Goal: Task Accomplishment & Management: Use online tool/utility

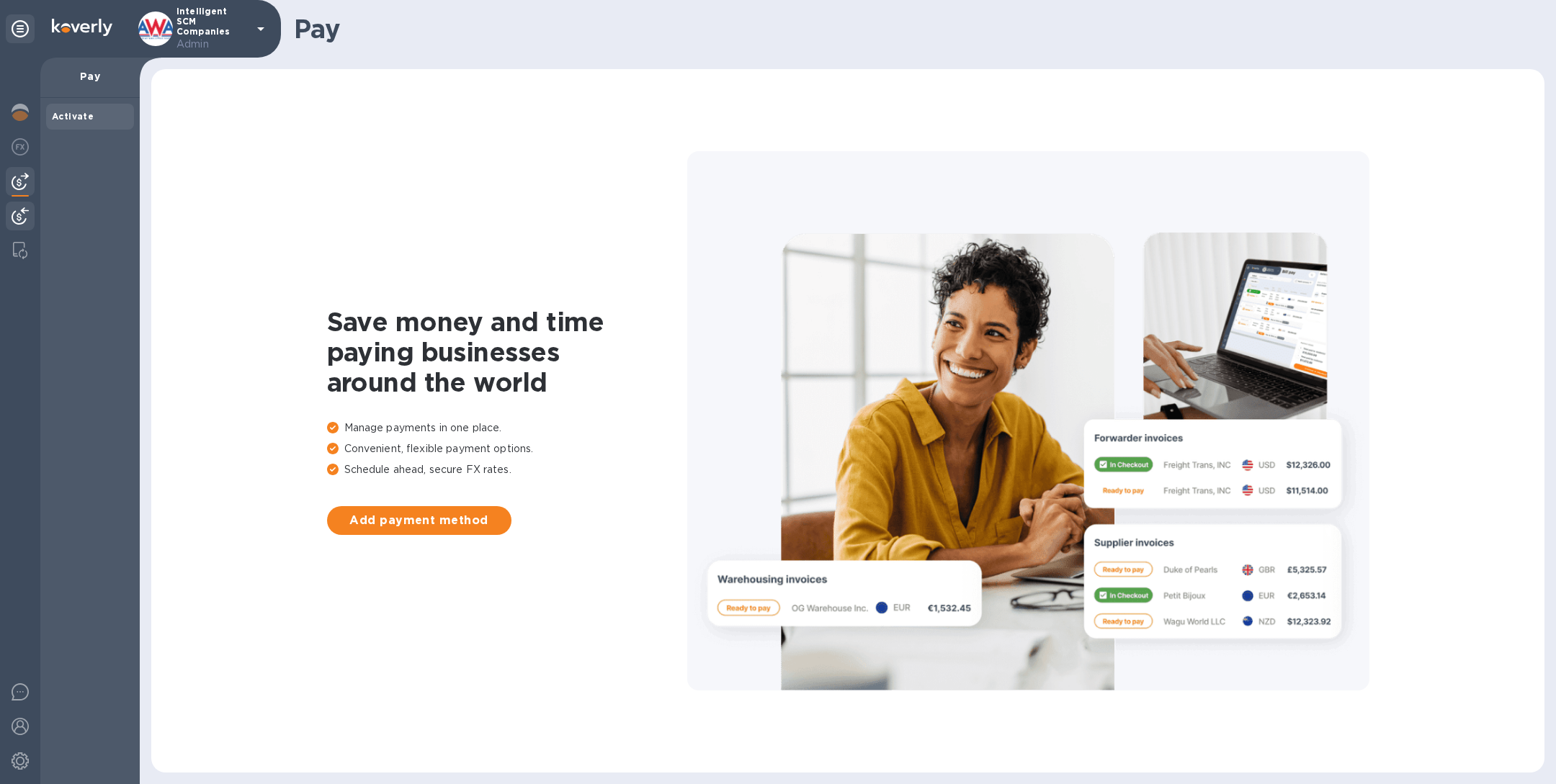
click at [18, 219] on img at bounding box center [20, 215] width 17 height 17
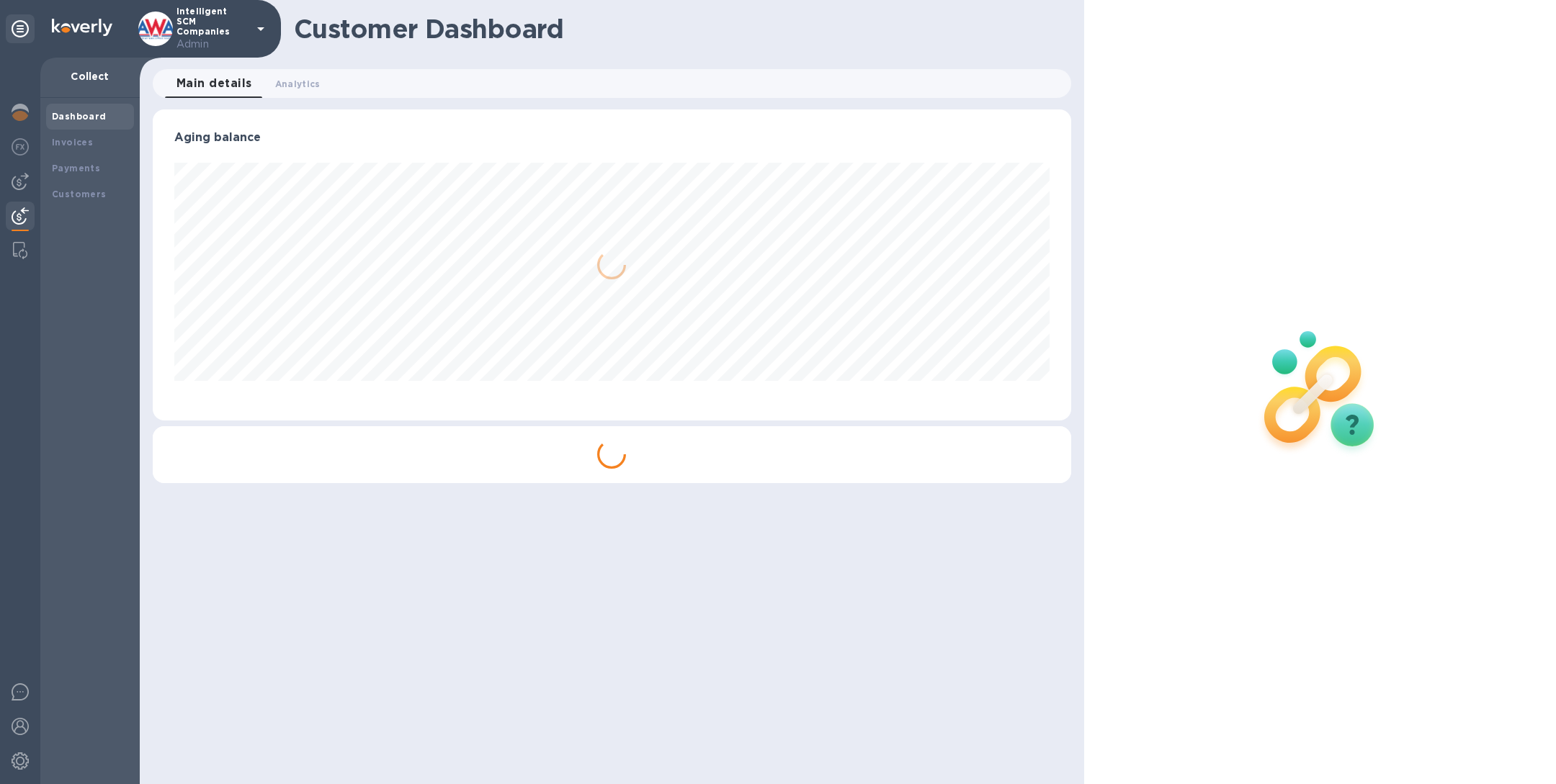
scroll to position [311, 918]
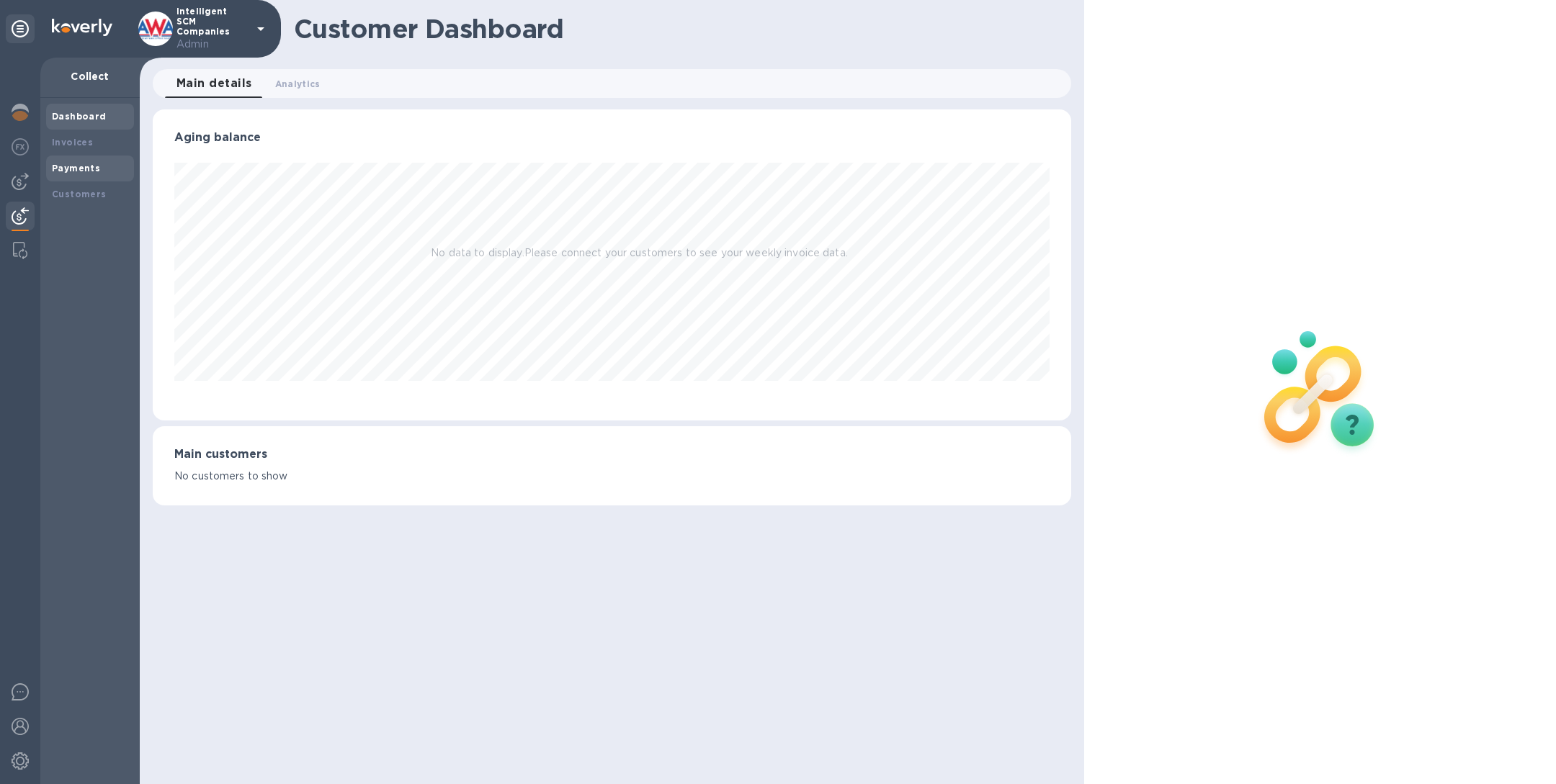
click at [102, 173] on div "Payments" at bounding box center [90, 169] width 77 height 15
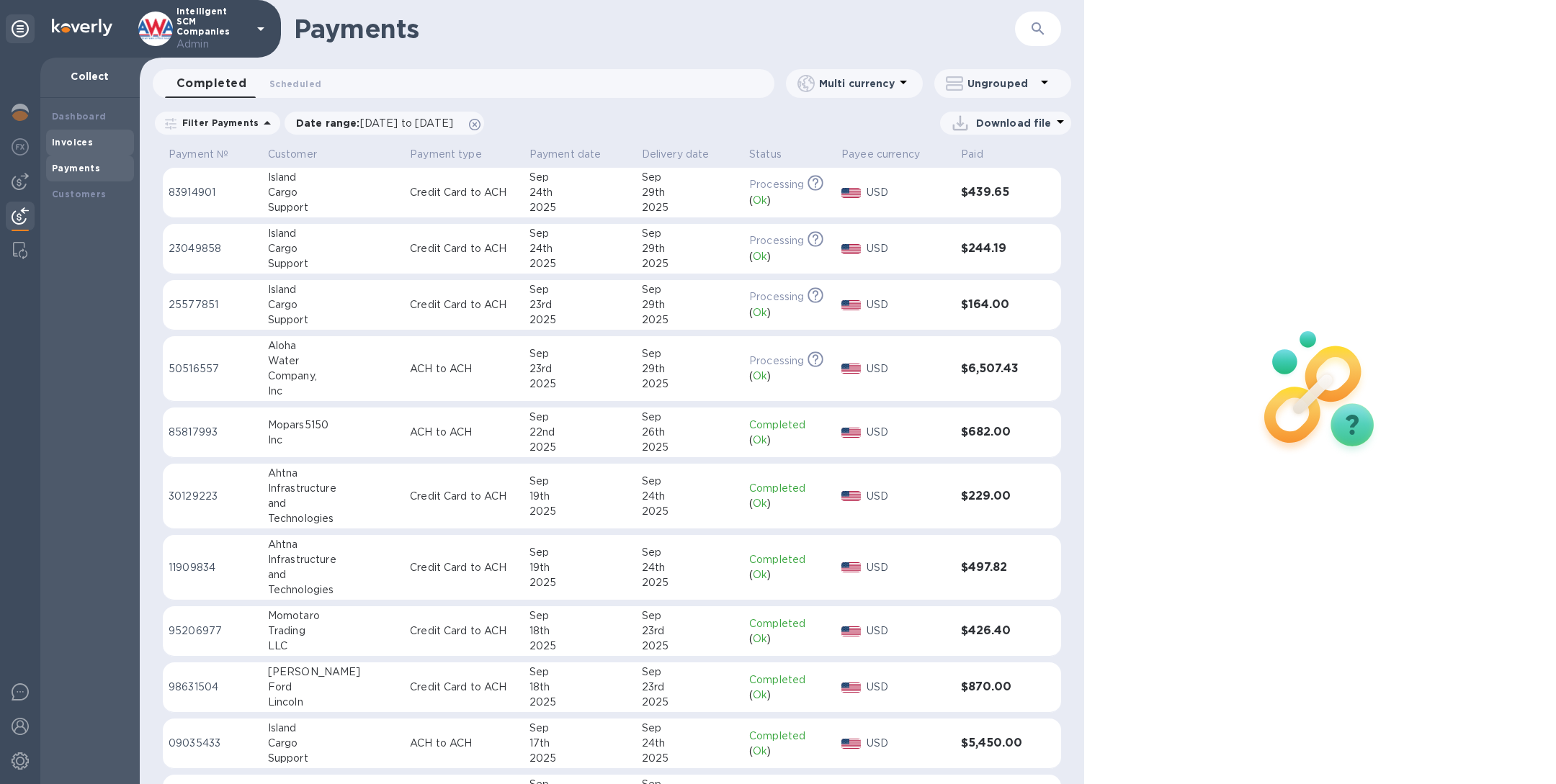
click at [68, 139] on b "Invoices" at bounding box center [72, 142] width 41 height 11
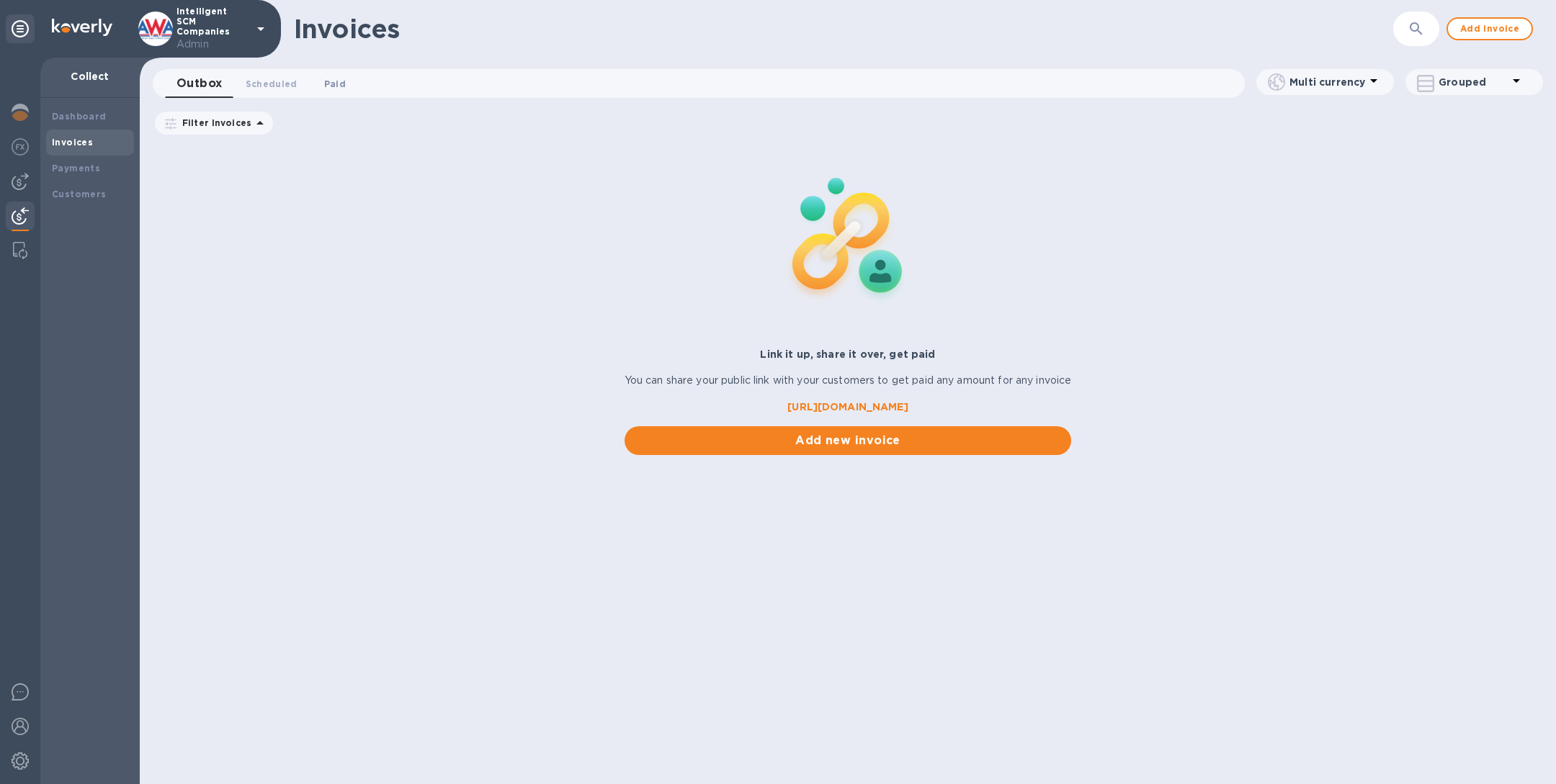
click at [327, 89] on span "Paid 0" at bounding box center [334, 84] width 21 height 15
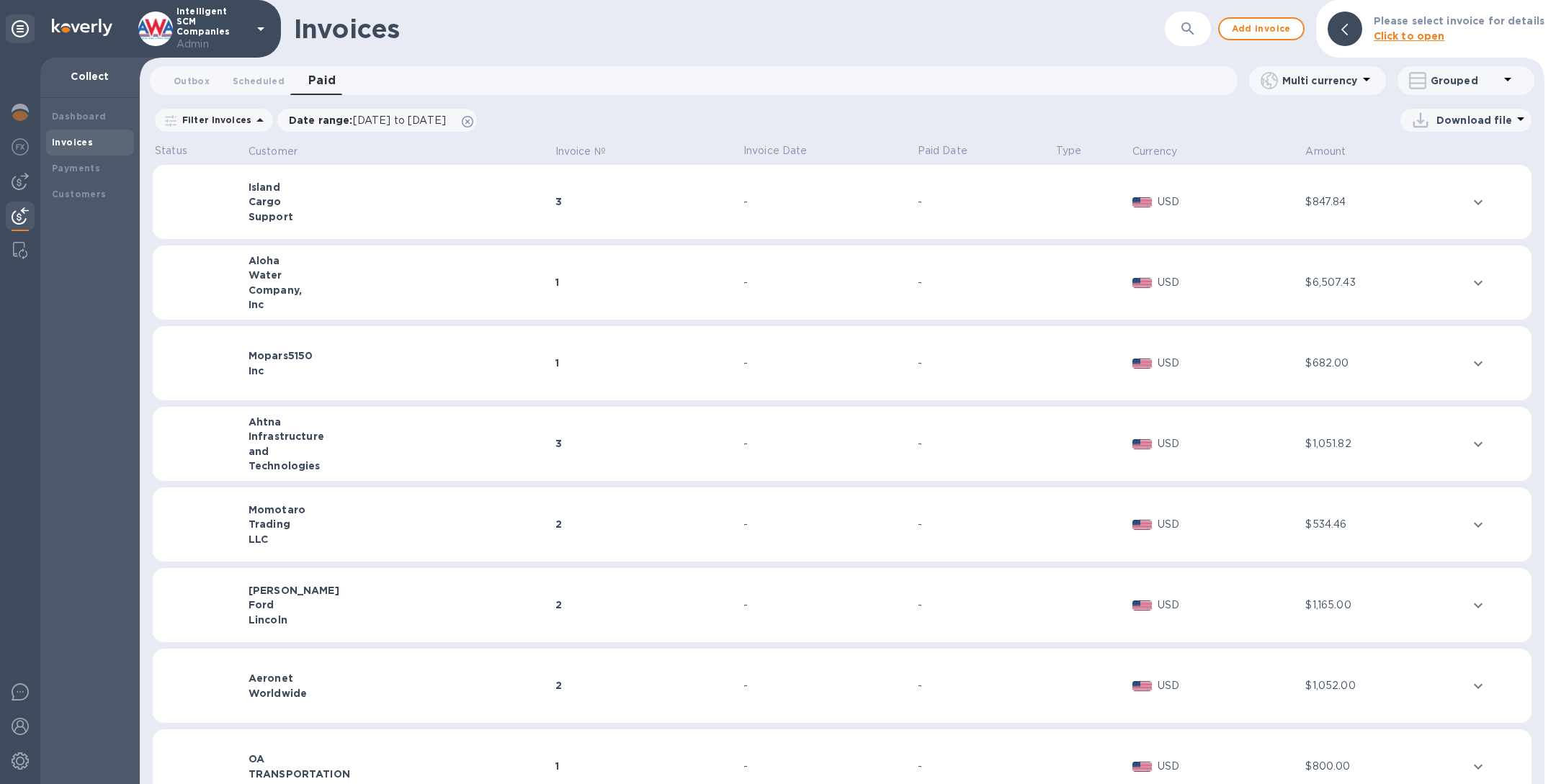
click at [1397, 40] on b "Click to open" at bounding box center [1409, 36] width 72 height 12
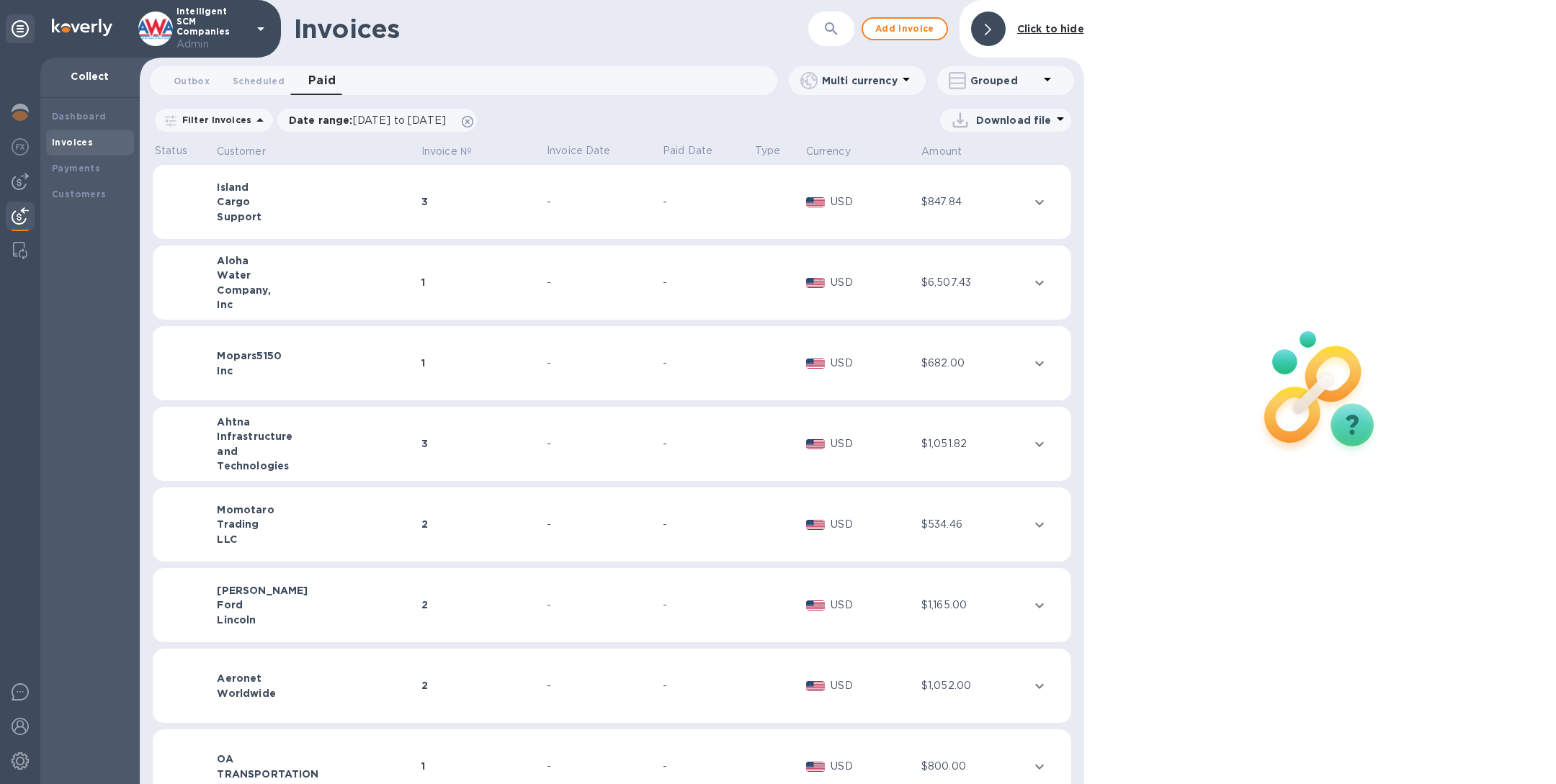
click at [842, 24] on button "button" at bounding box center [831, 29] width 35 height 35
paste input "S00504401"
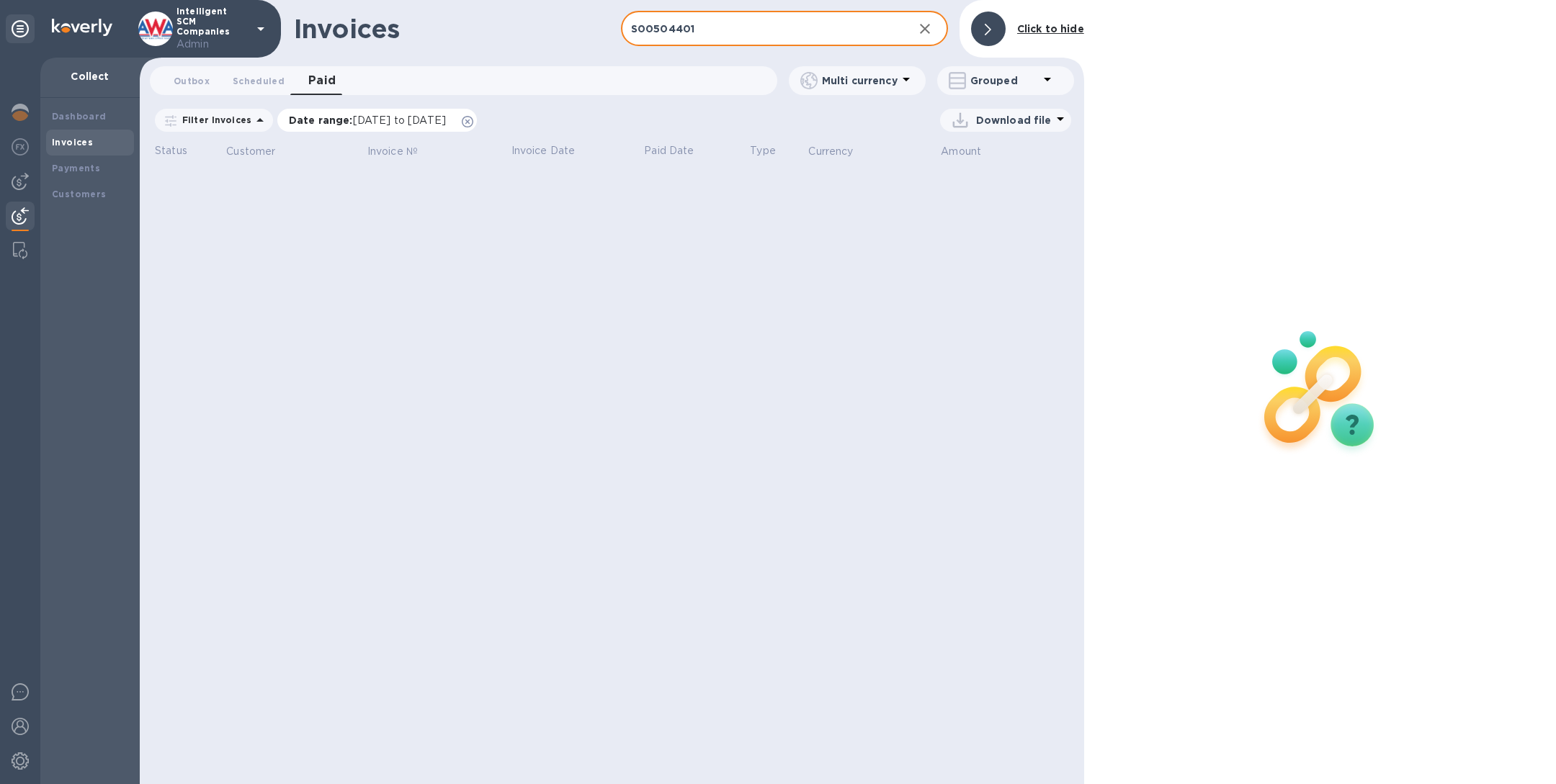
type input "S00504401"
click at [474, 119] on icon at bounding box center [468, 122] width 12 height 12
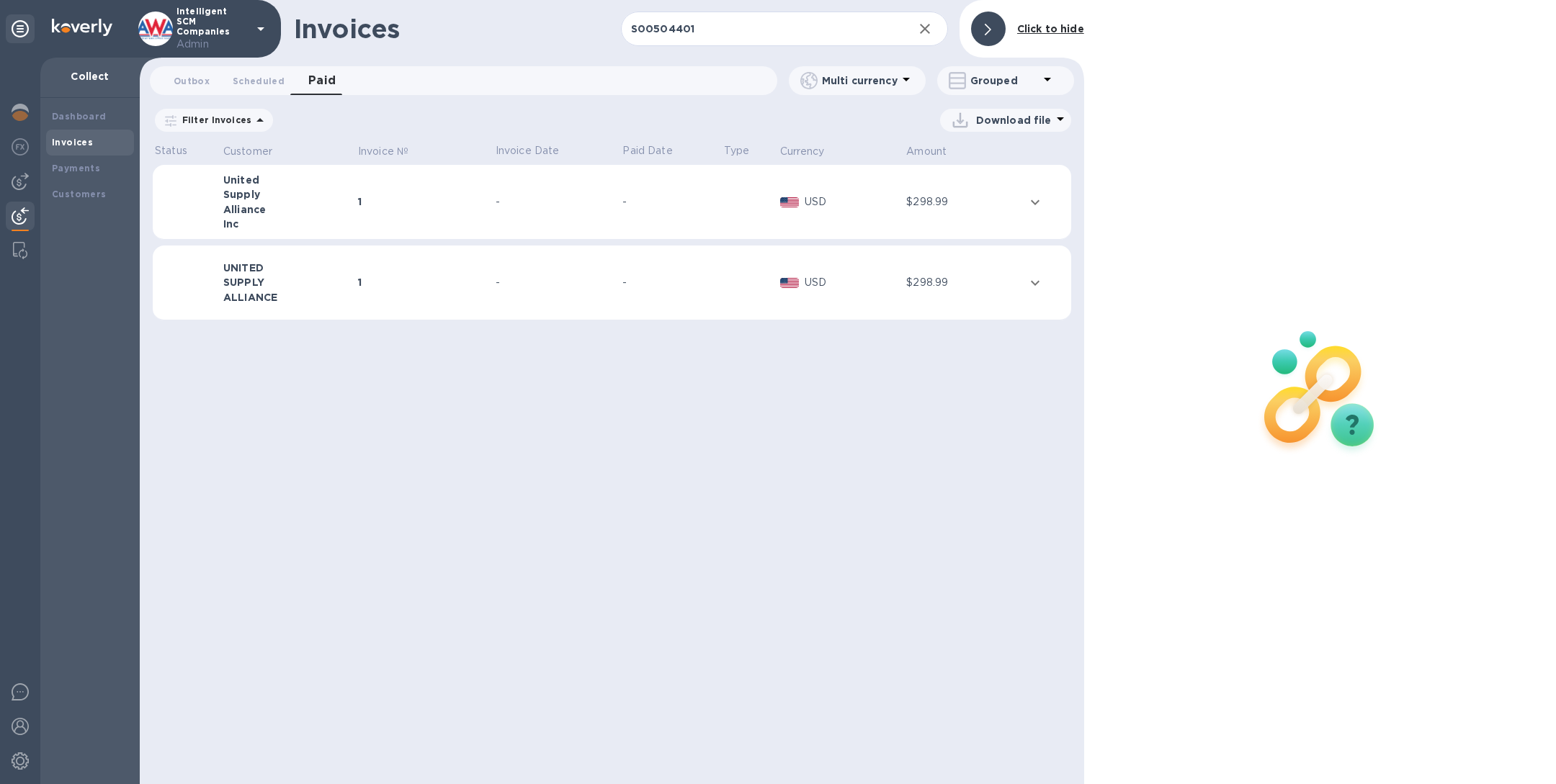
click at [449, 193] on td "1" at bounding box center [424, 203] width 138 height 75
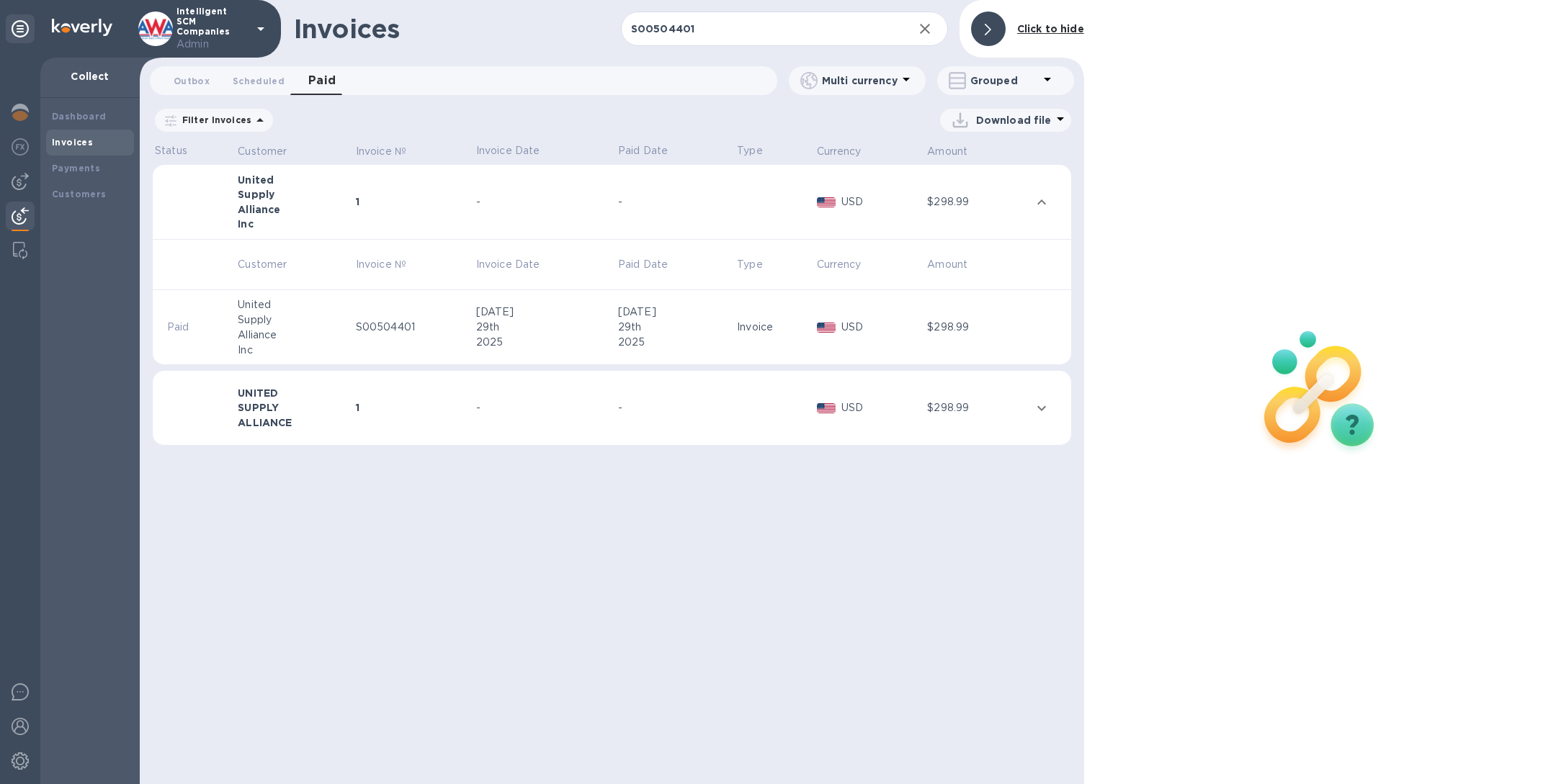
click at [430, 345] on td "S00504401" at bounding box center [413, 328] width 120 height 75
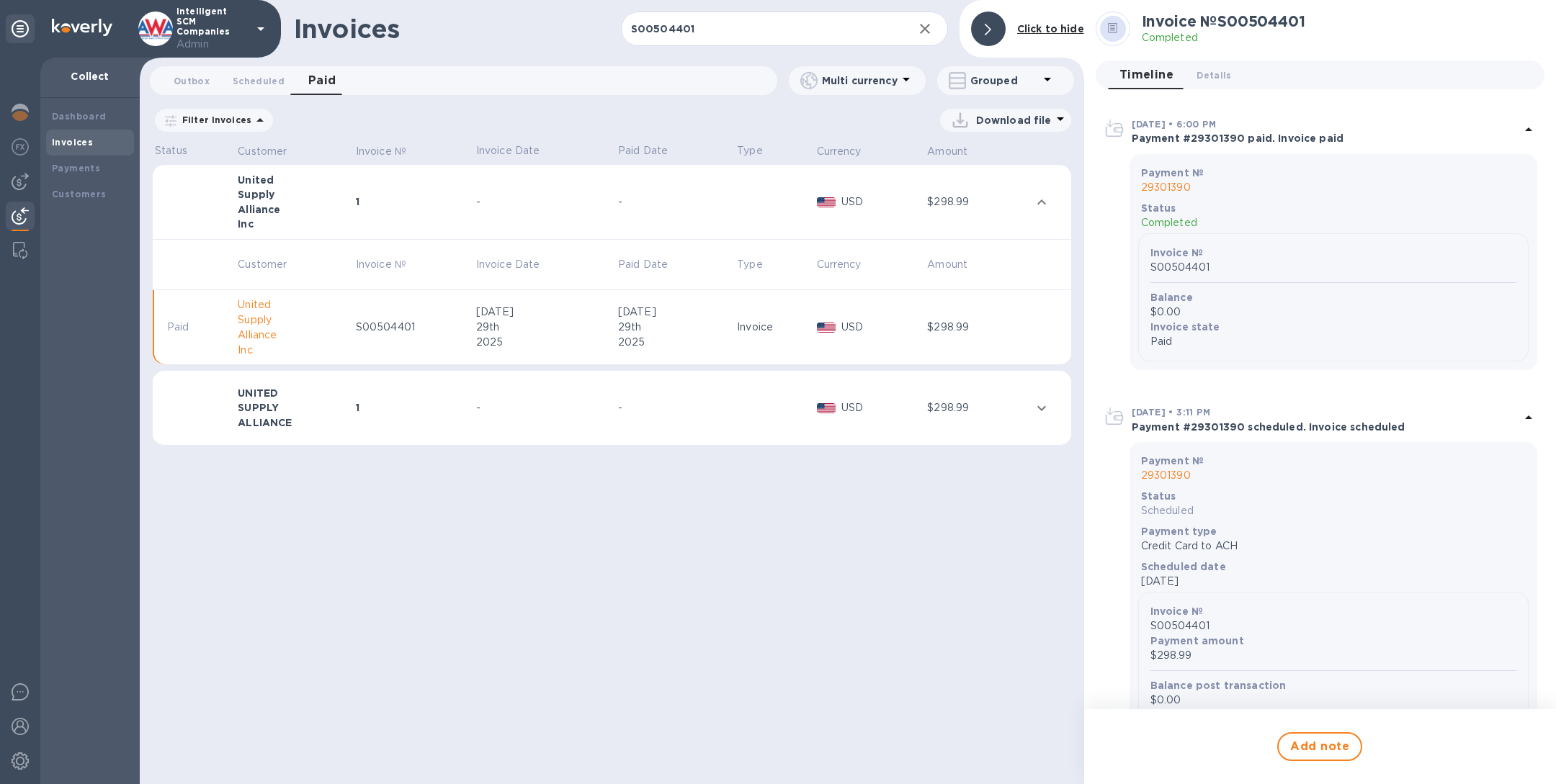
click at [413, 423] on td "1" at bounding box center [413, 409] width 120 height 75
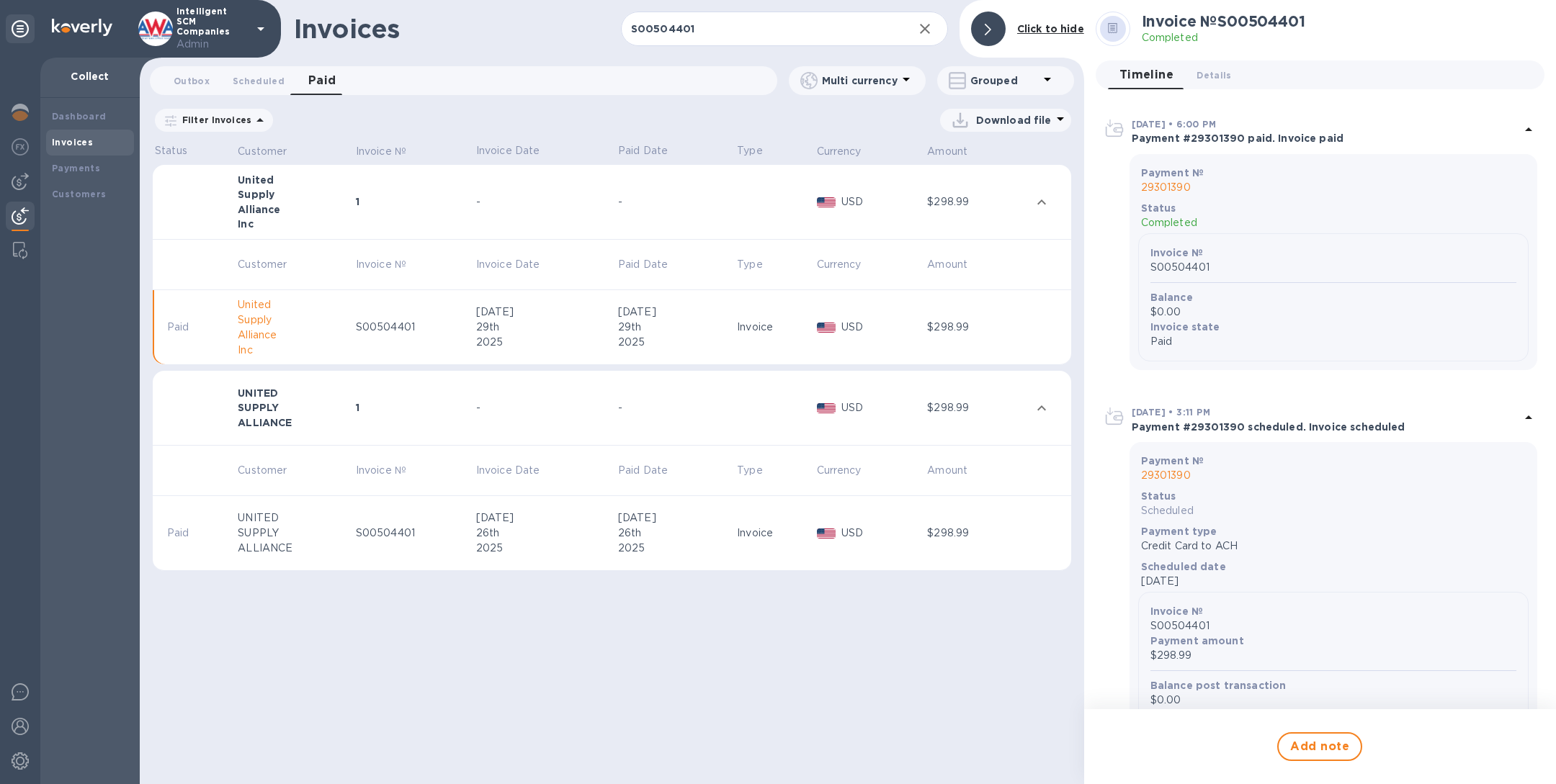
click at [427, 536] on div "S00504401" at bounding box center [413, 533] width 116 height 15
click at [414, 328] on div "S00504401" at bounding box center [413, 327] width 116 height 15
drag, startPoint x: 267, startPoint y: 226, endPoint x: 229, endPoint y: 188, distance: 53.7
click at [229, 188] on tr "United Supply Alliance Inc 1 - - USD $298.99" at bounding box center [612, 203] width 919 height 75
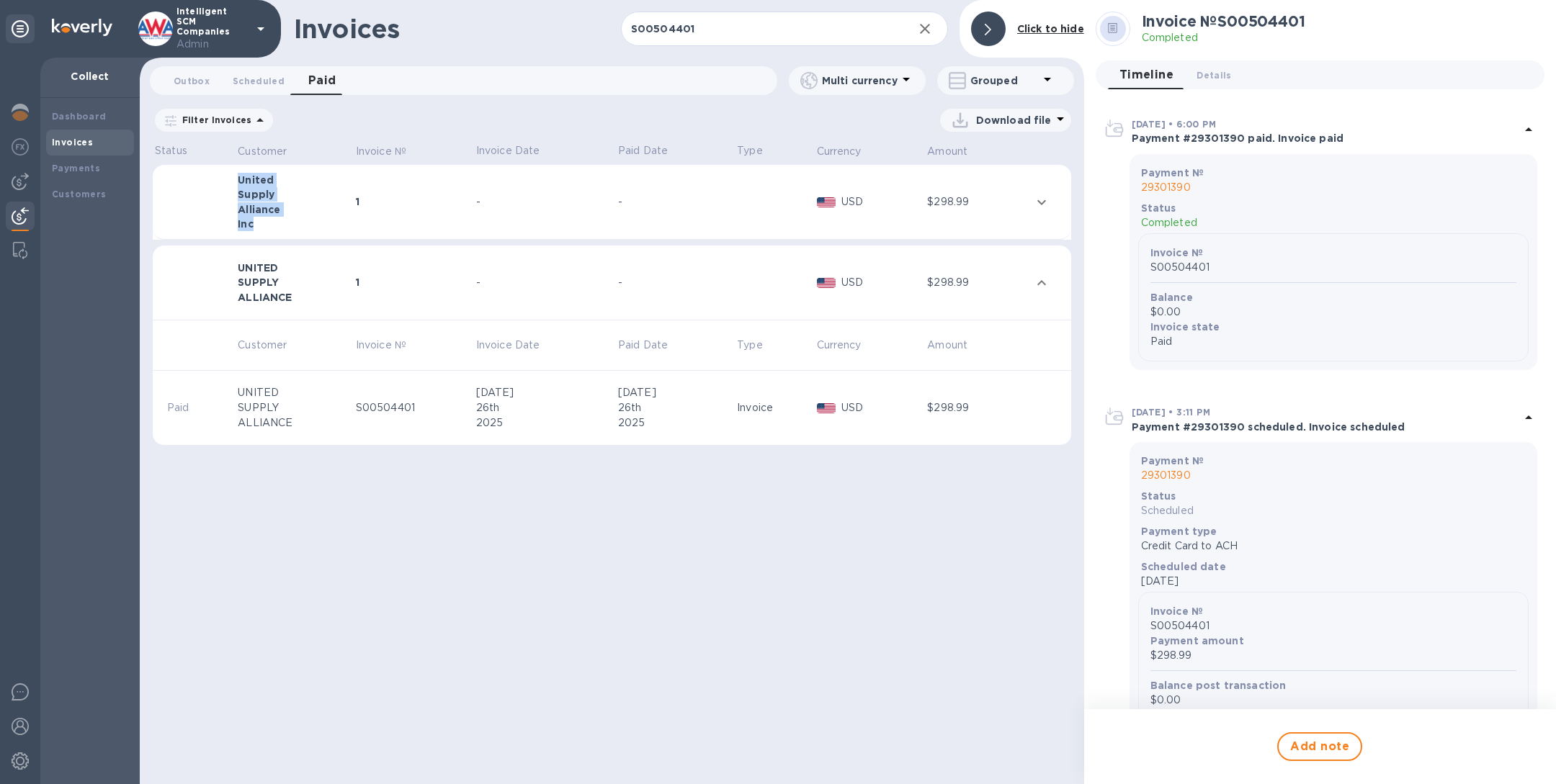
click at [257, 203] on div "Alliance" at bounding box center [294, 209] width 114 height 15
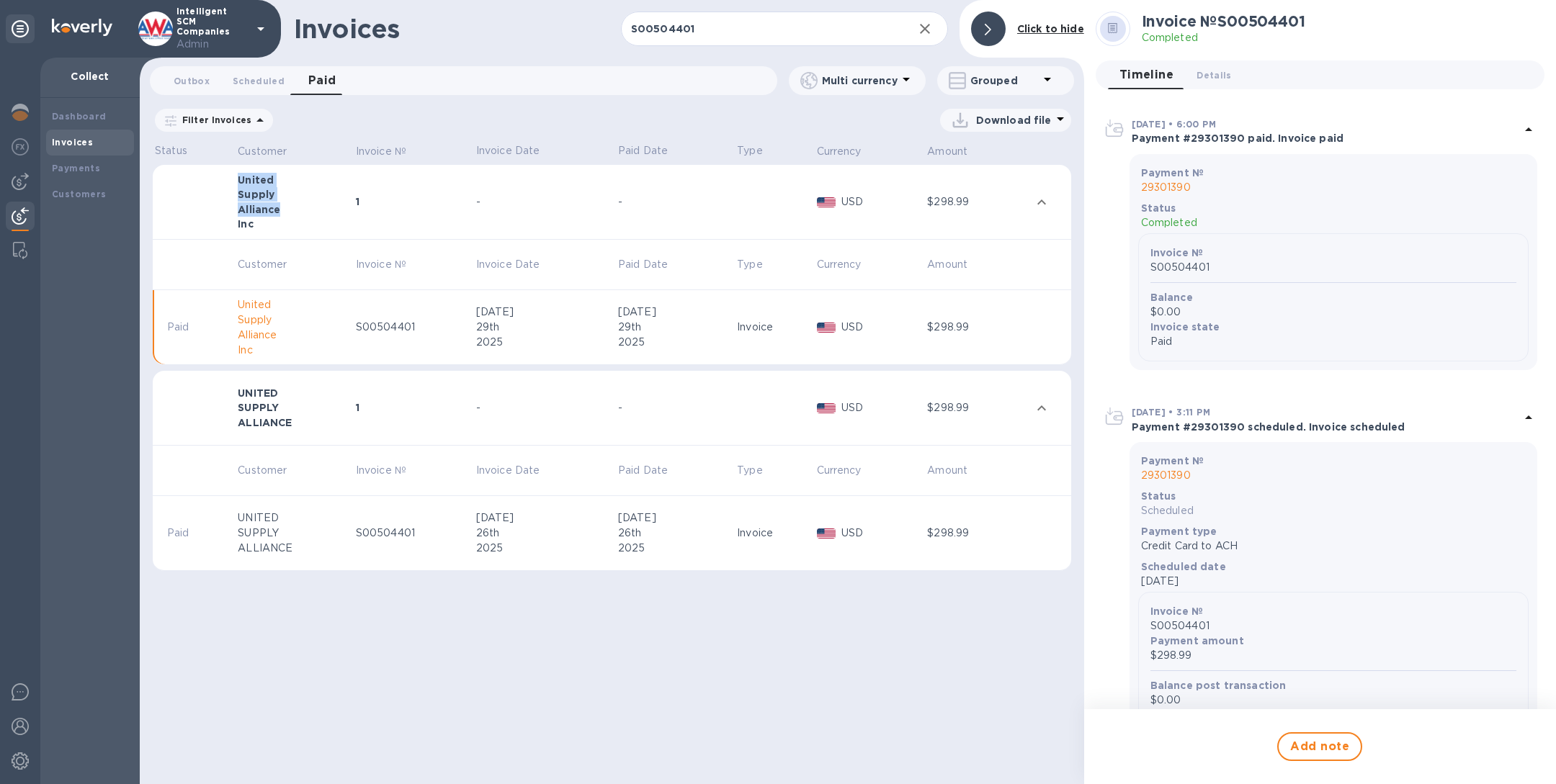
drag, startPoint x: 239, startPoint y: 178, endPoint x: 282, endPoint y: 210, distance: 53.6
click at [282, 210] on div "United Supply Alliance Inc" at bounding box center [294, 201] width 114 height 58
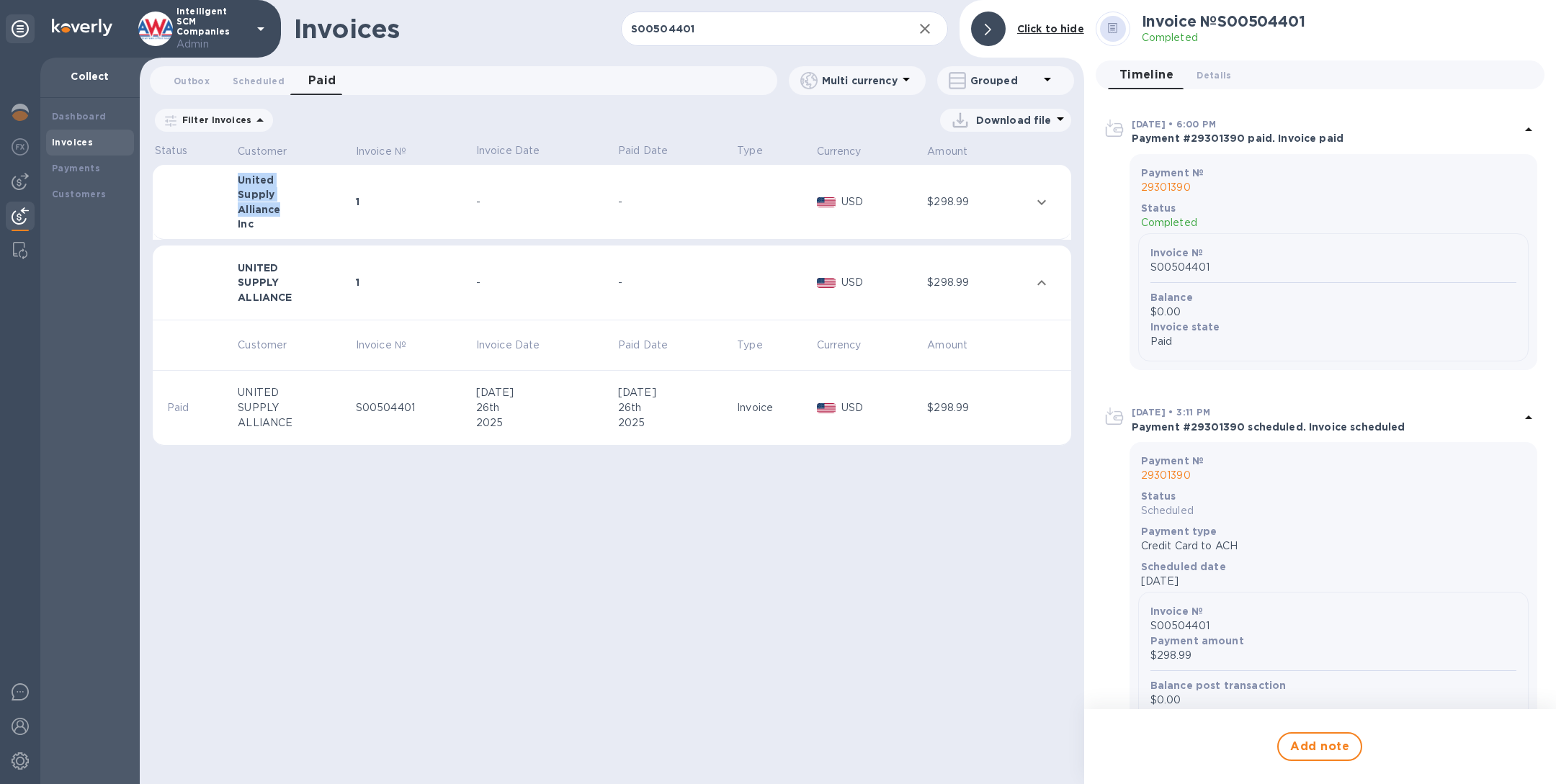
copy div "United Supply Alliance"
click at [93, 168] on b "Payments" at bounding box center [75, 168] width 48 height 11
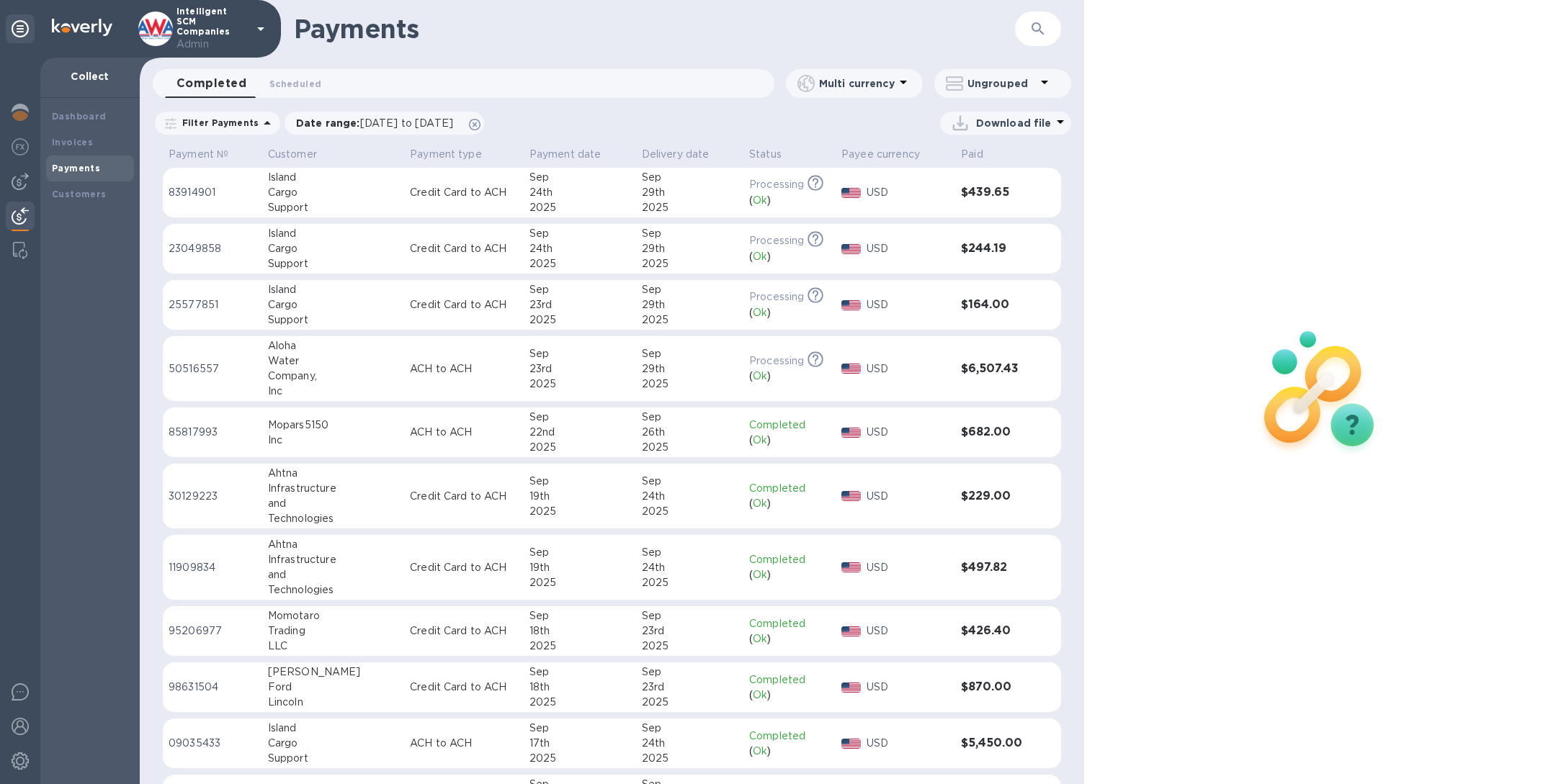
click at [1036, 32] on icon "button" at bounding box center [1037, 28] width 17 height 17
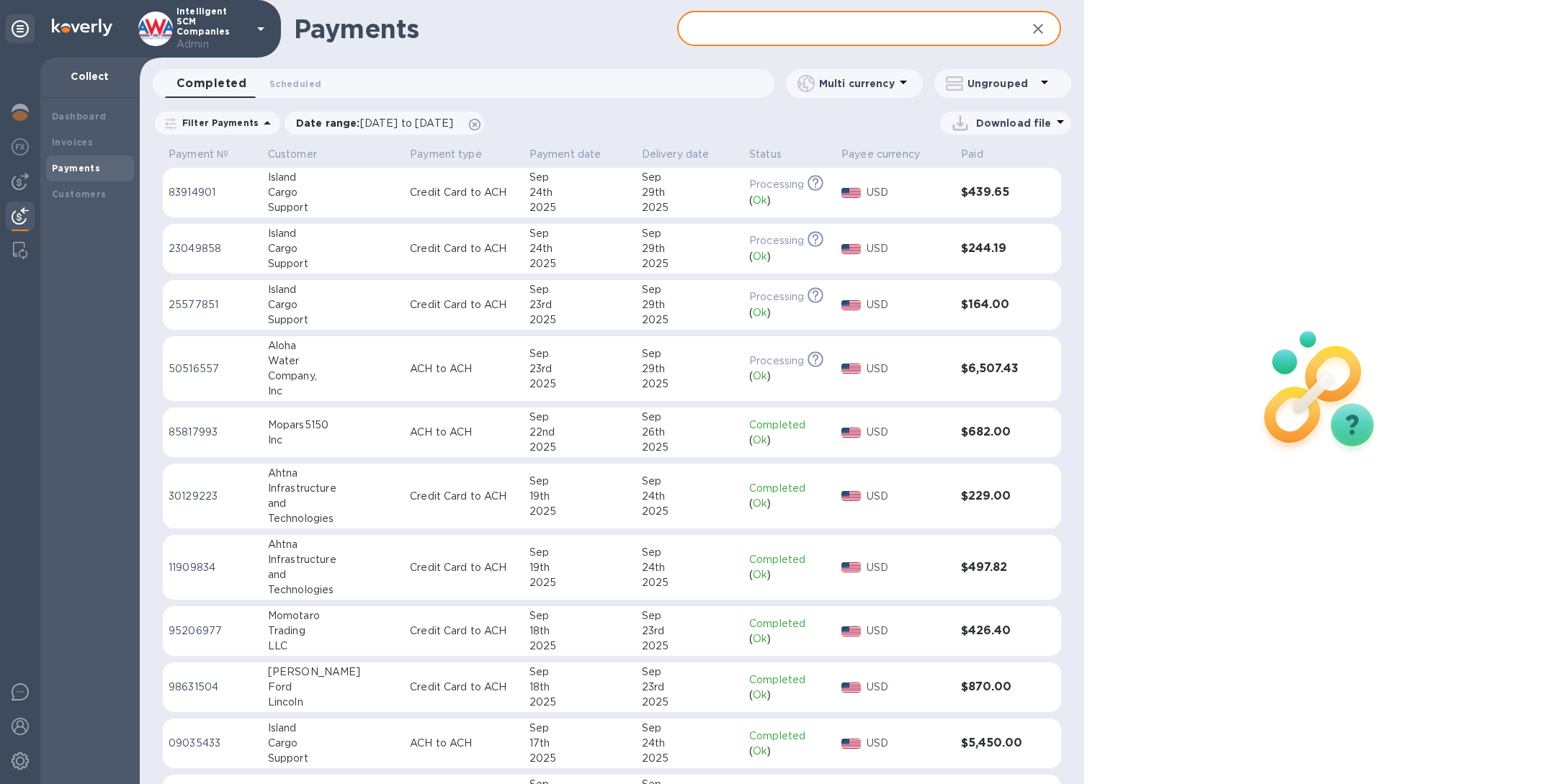
paste input "United Supply Alliance"
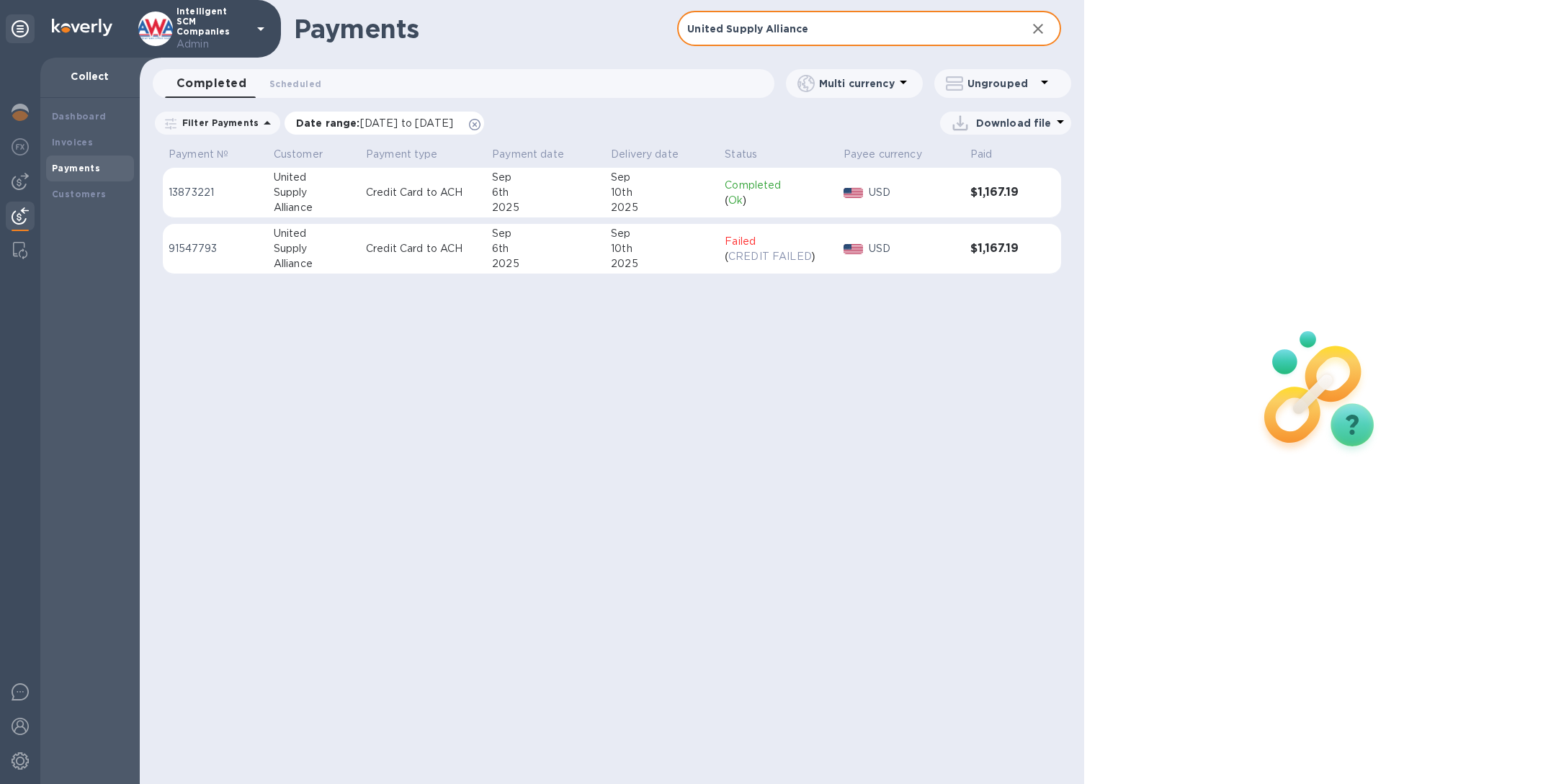
type input "United Supply Alliance"
click at [480, 122] on icon at bounding box center [475, 125] width 12 height 12
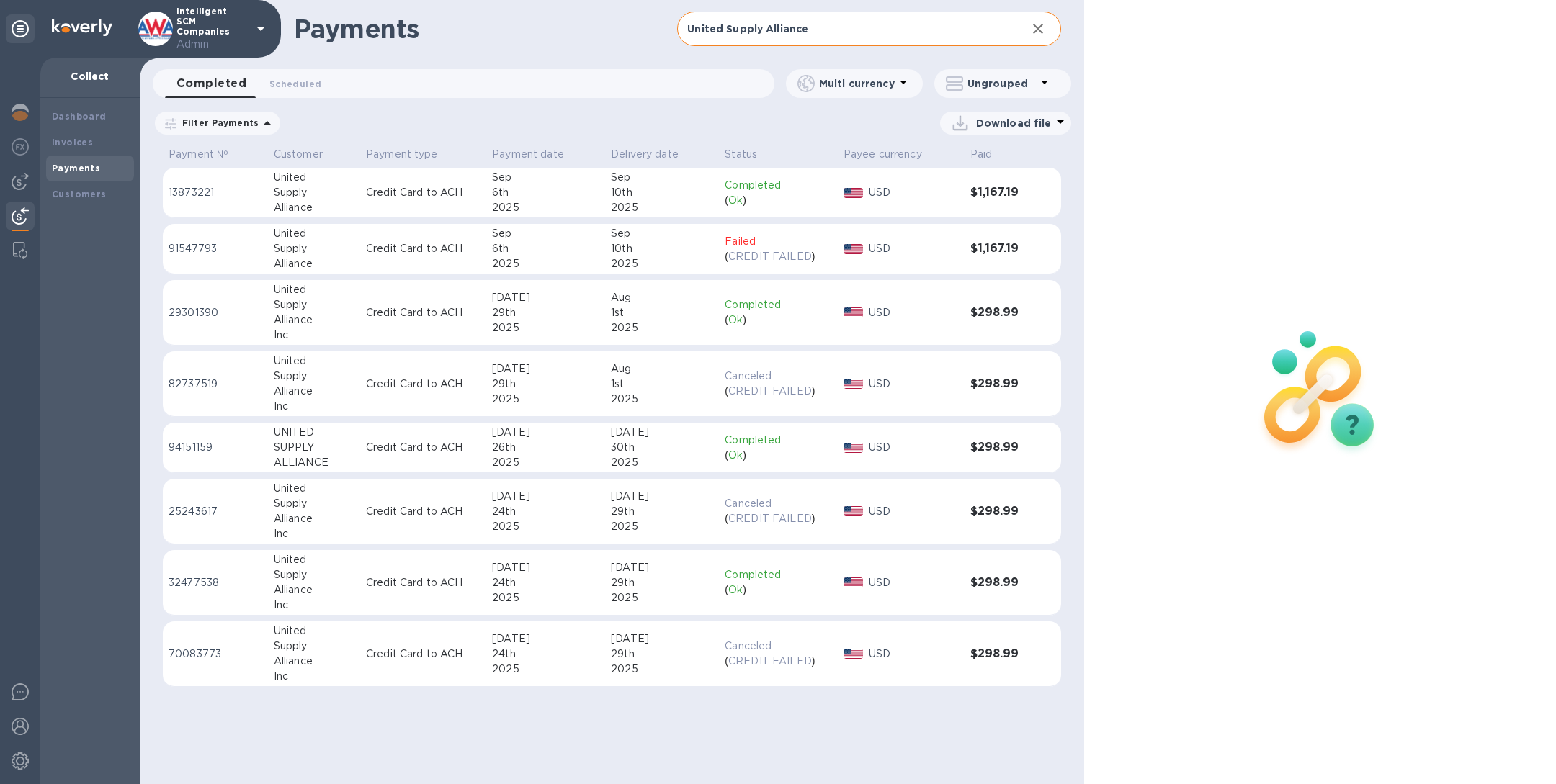
click at [456, 586] on p "Credit Card to ACH" at bounding box center [423, 583] width 114 height 15
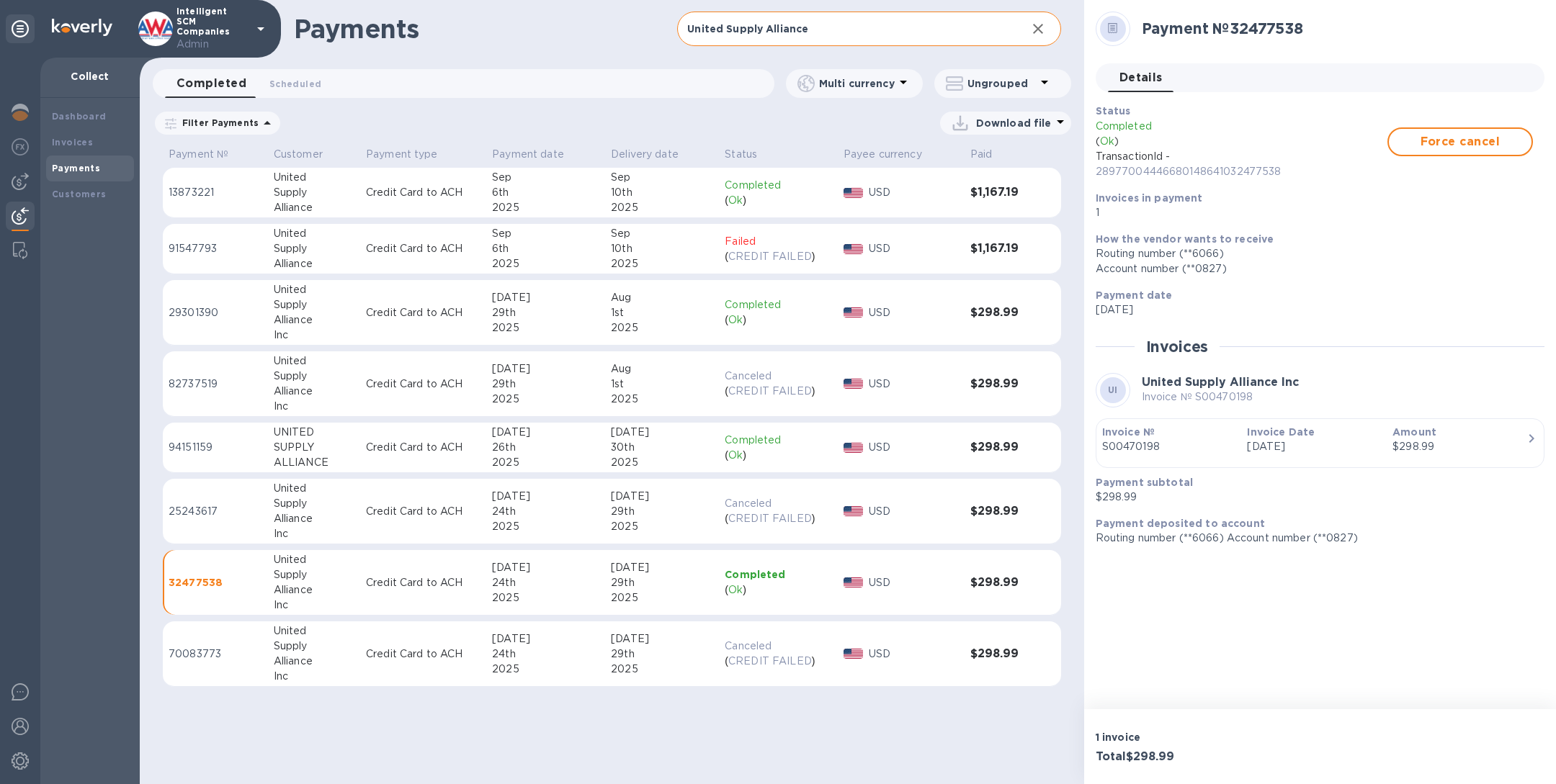
click at [466, 447] on p "Credit Card to ACH" at bounding box center [423, 448] width 114 height 15
click at [455, 592] on td "Credit Card to ACH" at bounding box center [423, 583] width 126 height 66
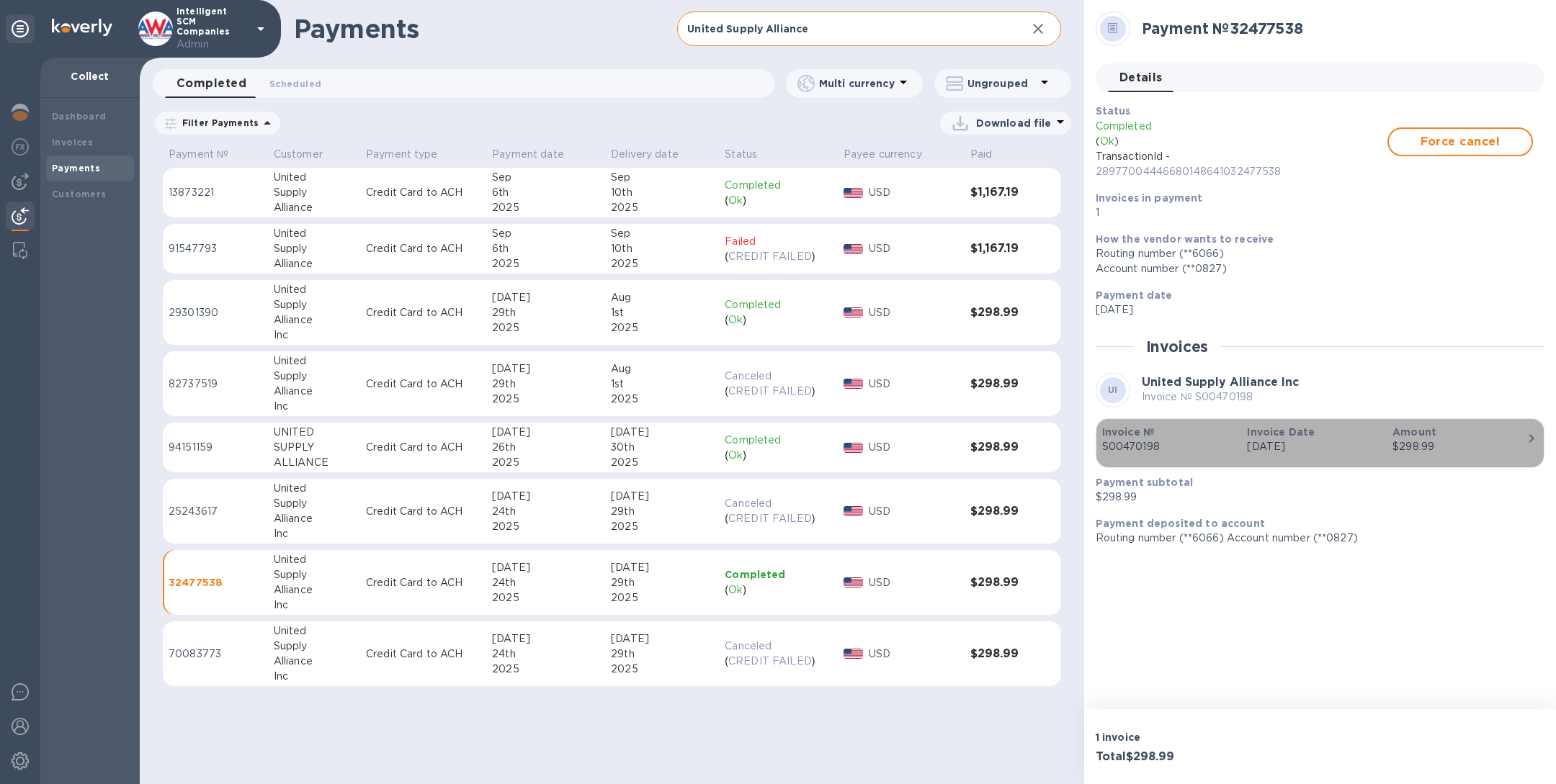
drag, startPoint x: 1184, startPoint y: 446, endPoint x: 1106, endPoint y: 451, distance: 78.2
click at [1106, 451] on p "S00470198" at bounding box center [1169, 447] width 134 height 15
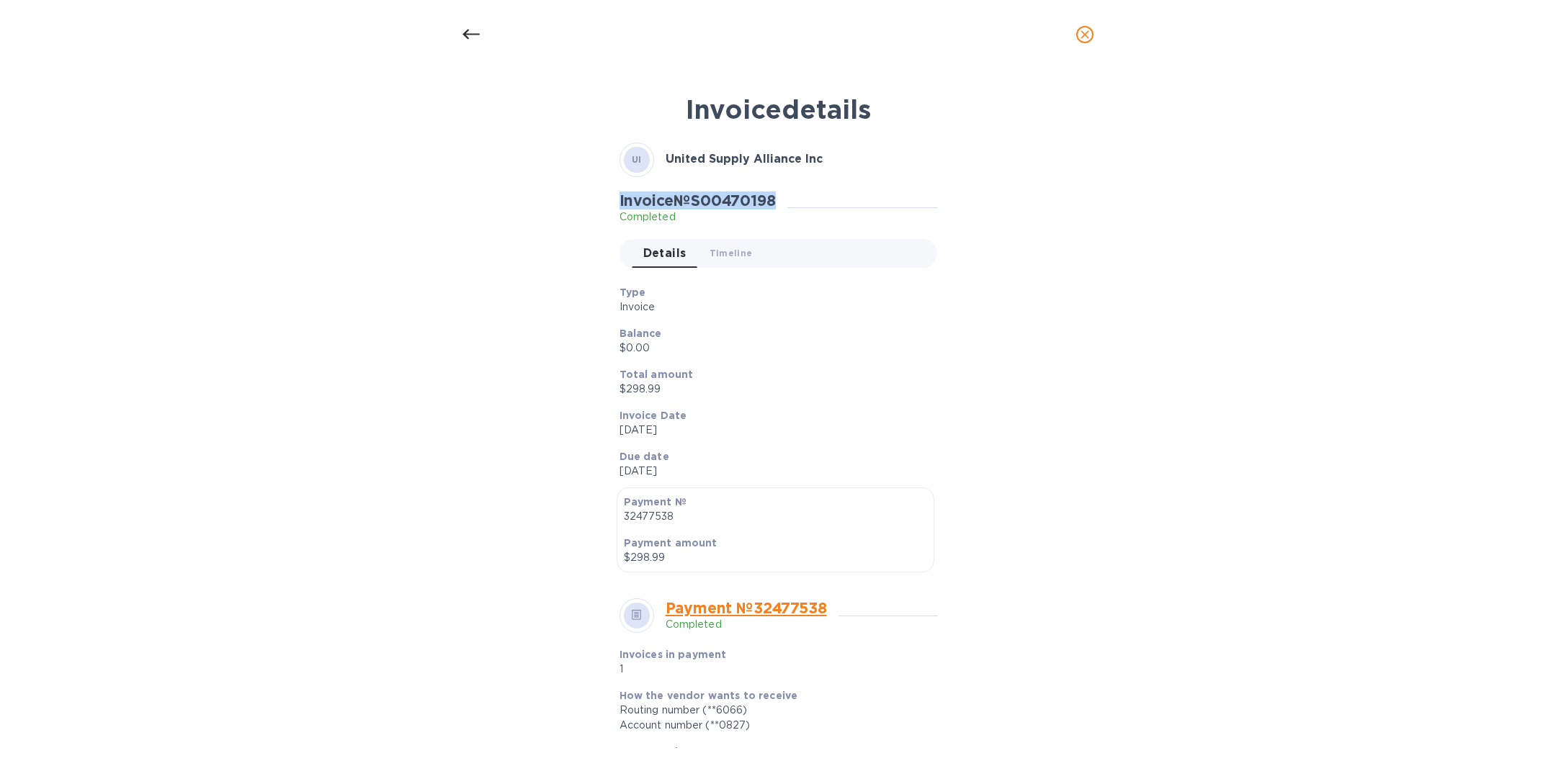
drag, startPoint x: 618, startPoint y: 199, endPoint x: 792, endPoint y: 201, distance: 174.0
click at [787, 201] on div "Invoice № S00470198 Completed" at bounding box center [704, 208] width 168 height 33
copy h2 "Invoice № S00470198"
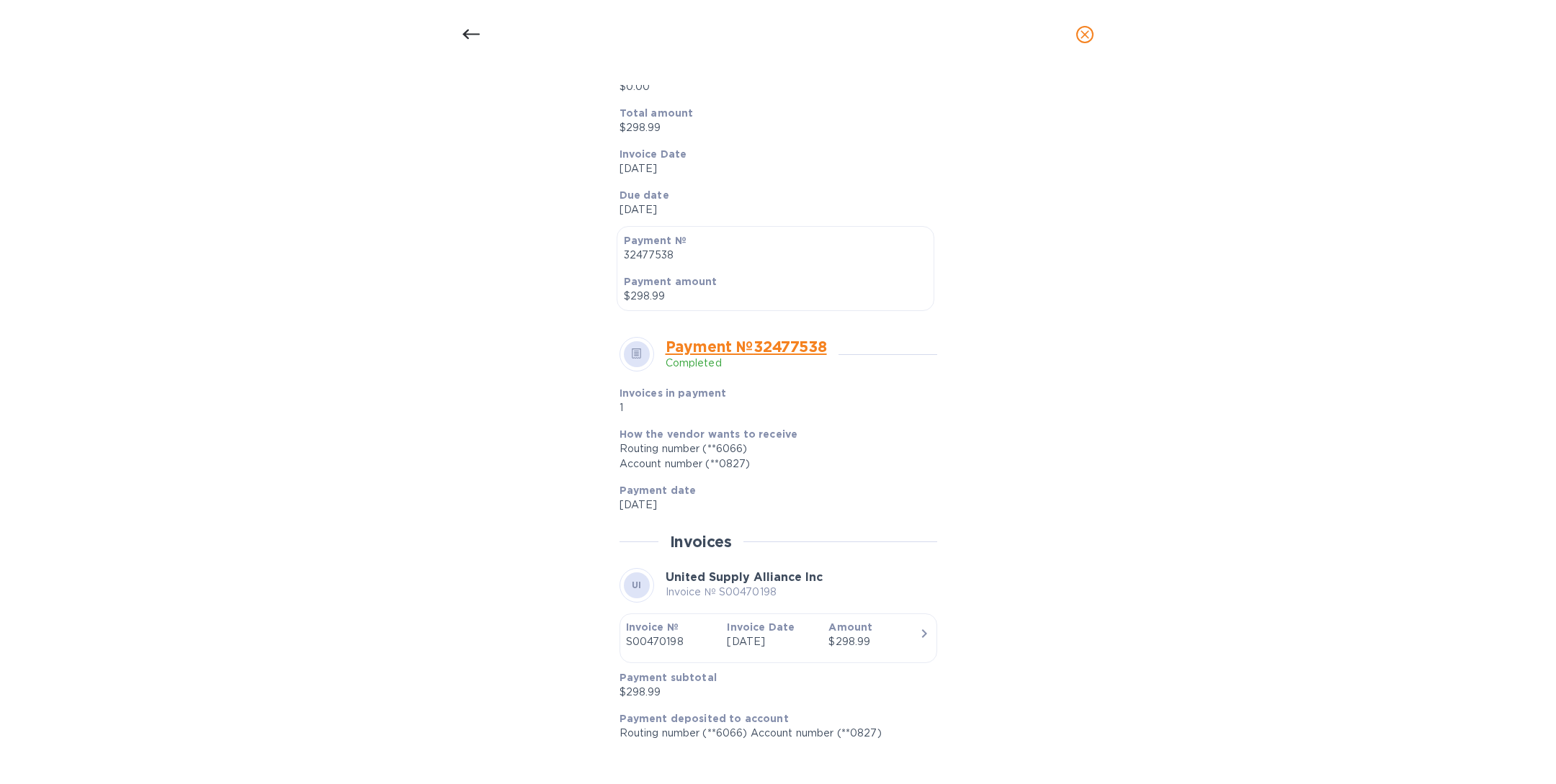
click at [880, 638] on div "$298.99" at bounding box center [874, 642] width 90 height 15
click at [474, 30] on icon at bounding box center [471, 34] width 17 height 17
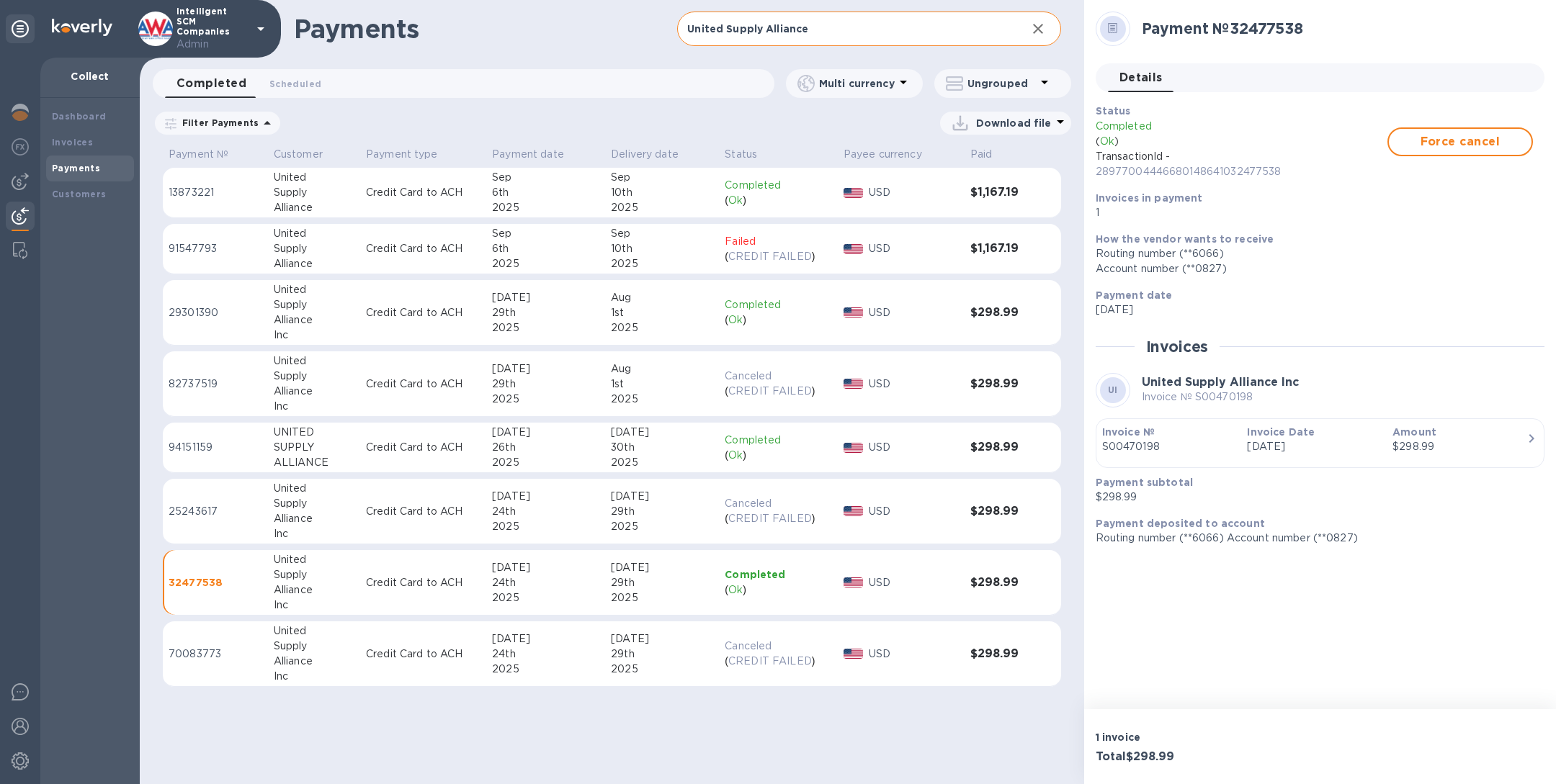
click at [426, 450] on p "Credit Card to ACH" at bounding box center [423, 448] width 114 height 15
click at [381, 308] on p "Credit Card to ACH" at bounding box center [423, 313] width 114 height 15
click at [1188, 455] on div "button" at bounding box center [1320, 458] width 436 height 7
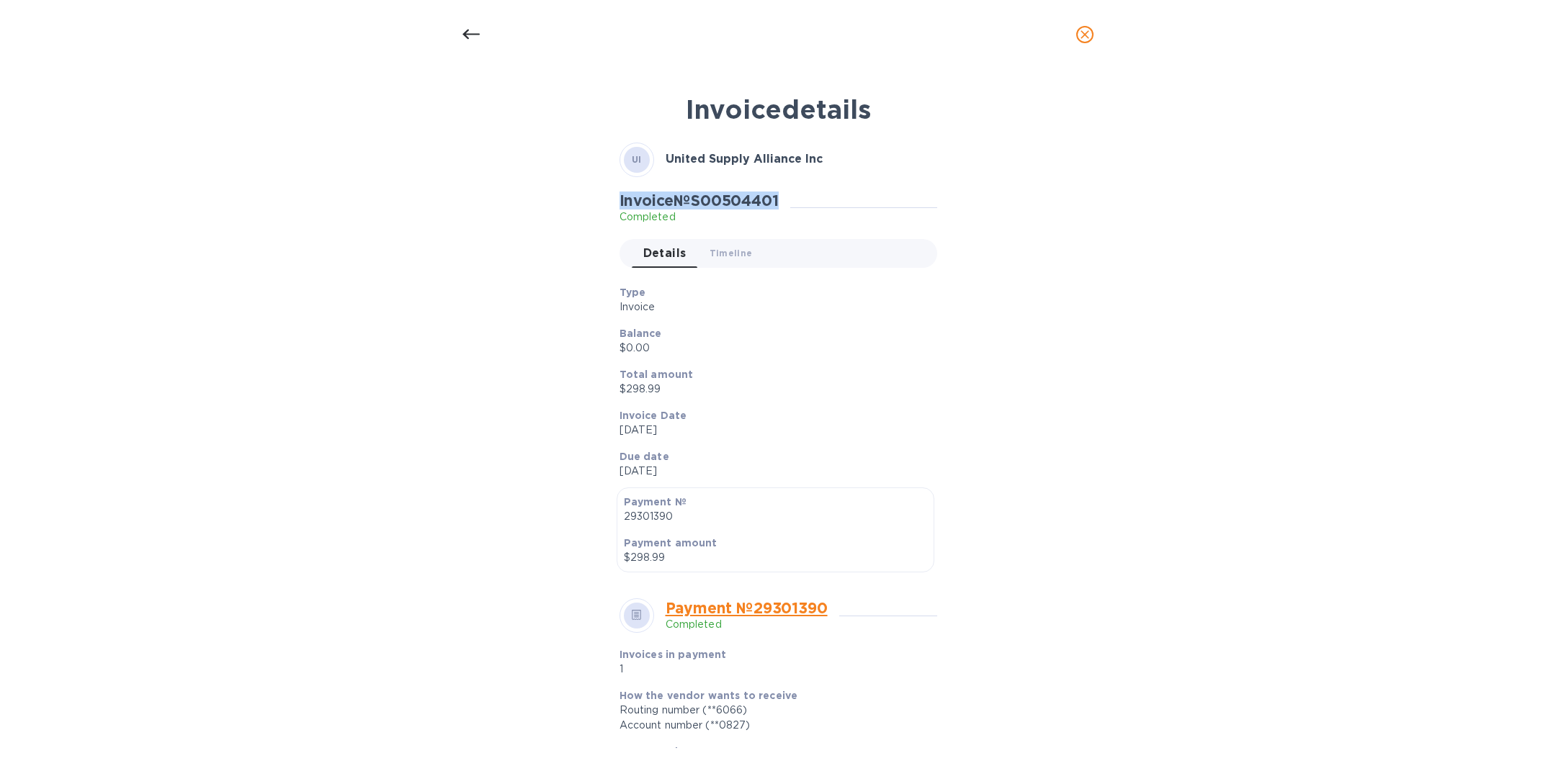
drag, startPoint x: 615, startPoint y: 198, endPoint x: 799, endPoint y: 201, distance: 184.0
click at [799, 201] on div "Invoice № S00504401 Completed Details 0 Timeline 0" at bounding box center [778, 235] width 323 height 94
copy h2 "Invoice № S00504401"
click at [476, 30] on icon at bounding box center [471, 34] width 17 height 17
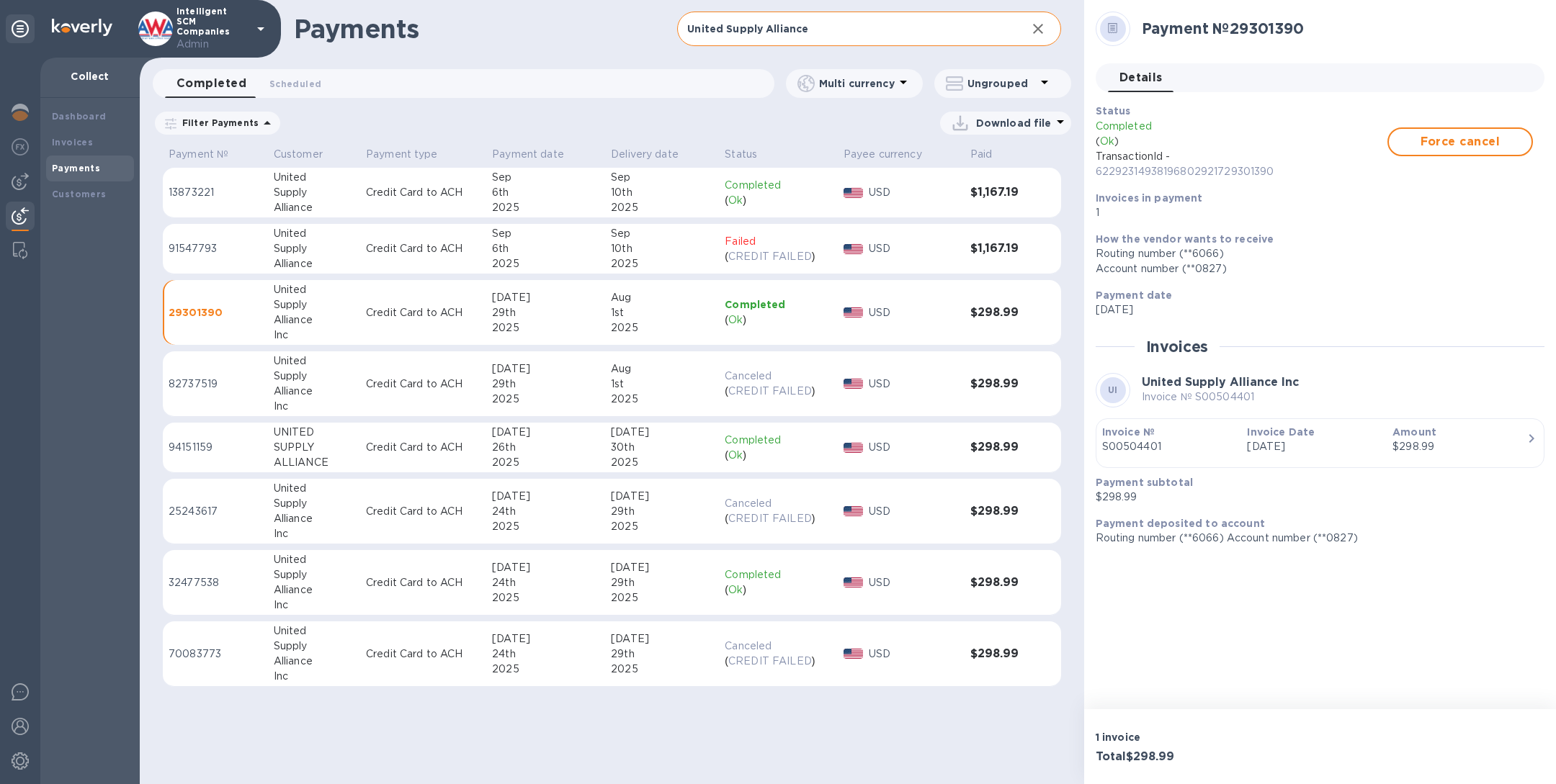
click at [573, 444] on div "26th" at bounding box center [545, 448] width 107 height 15
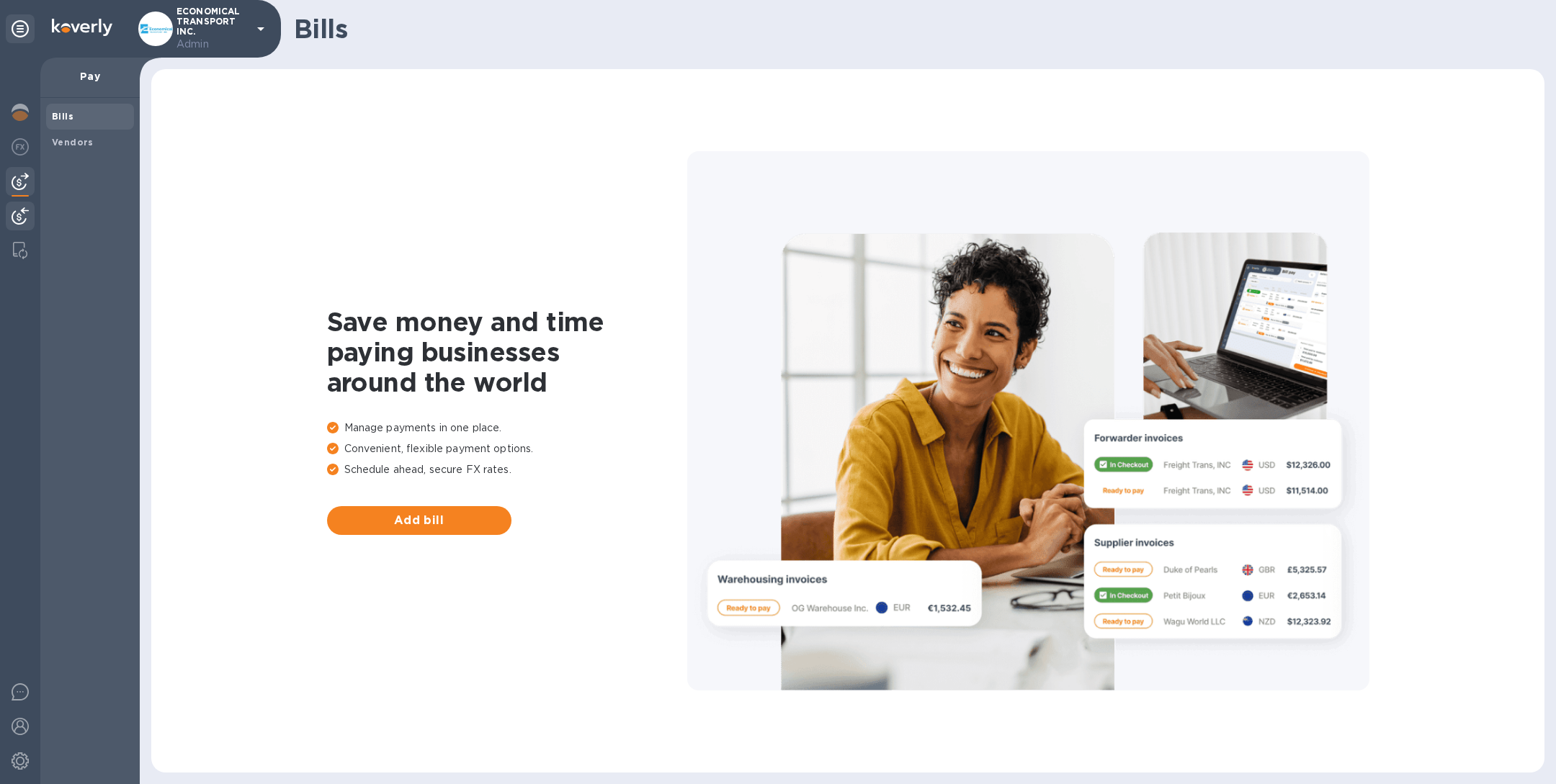
click at [21, 209] on img at bounding box center [20, 215] width 17 height 17
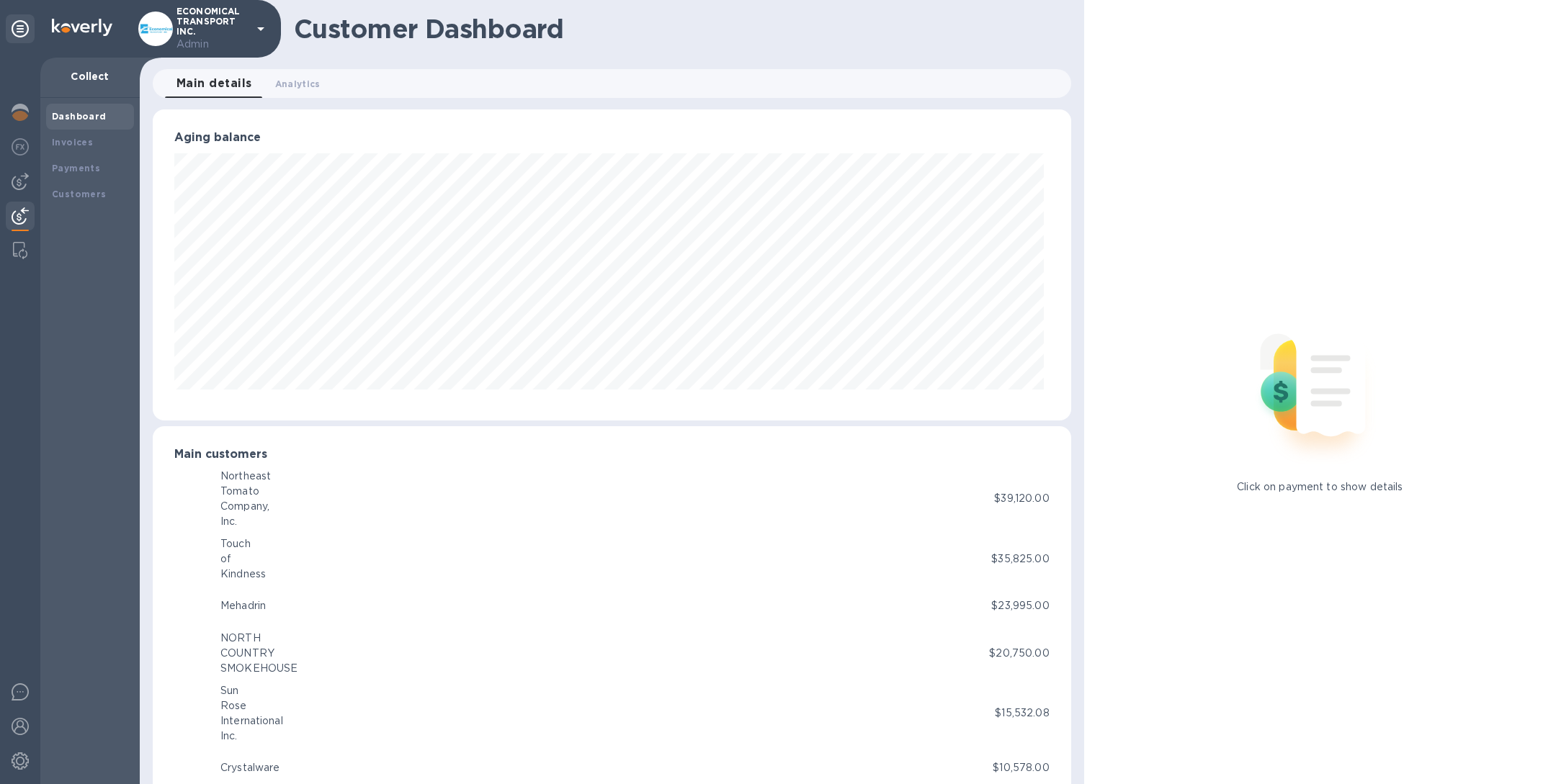
scroll to position [311, 912]
click at [18, 254] on img at bounding box center [21, 250] width 15 height 17
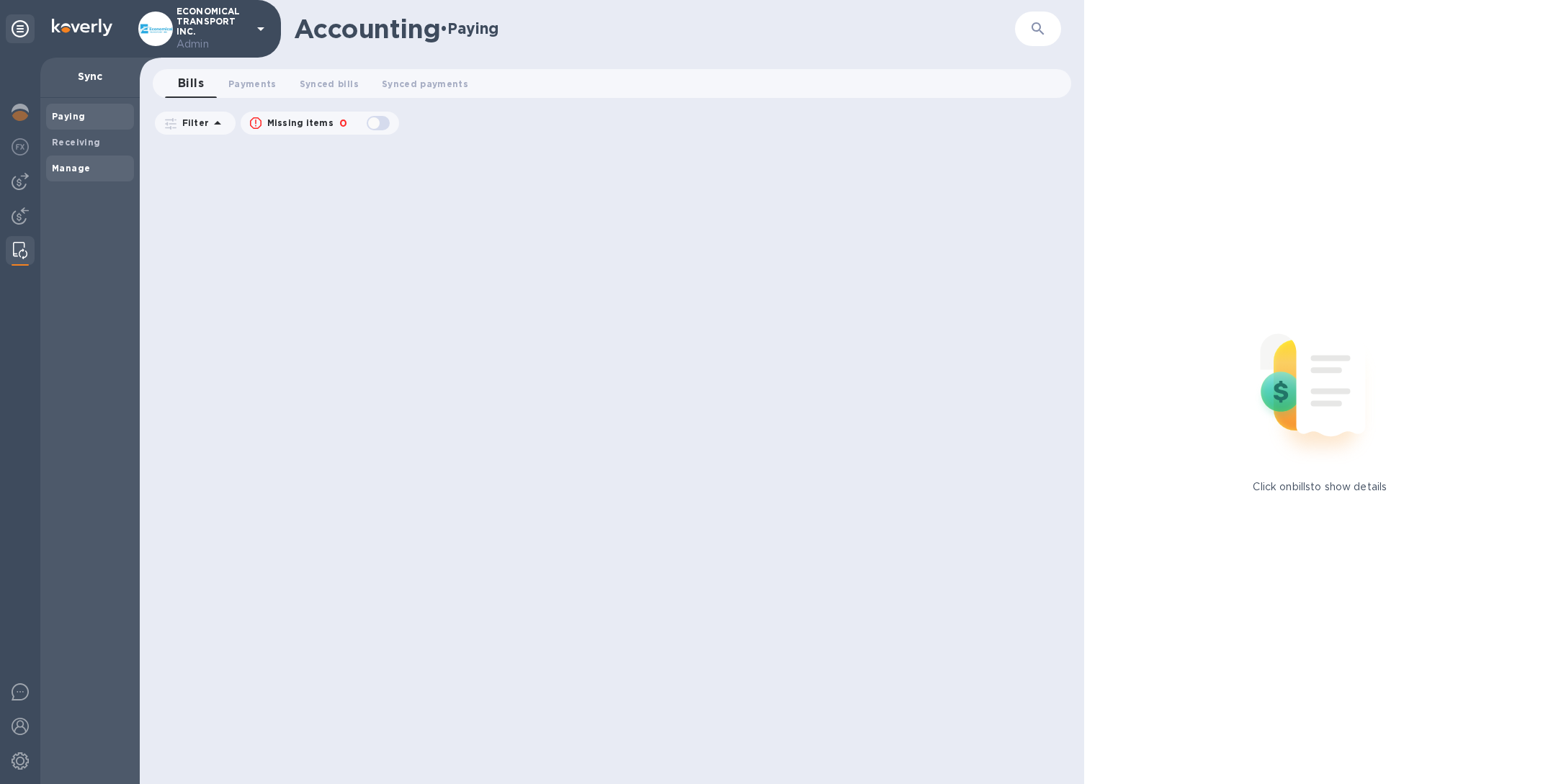
click at [90, 171] on span "Manage" at bounding box center [90, 169] width 77 height 15
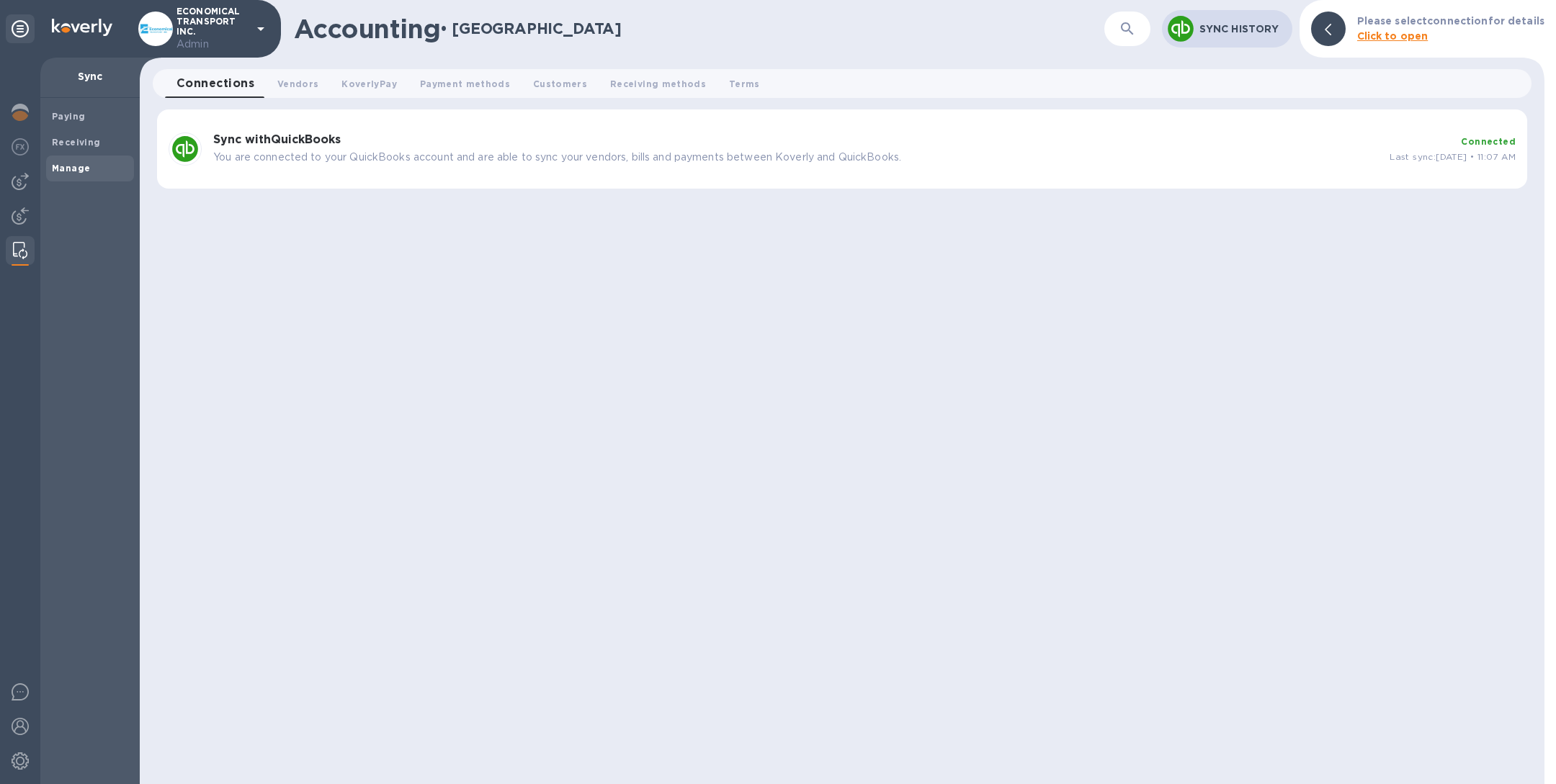
click at [676, 173] on div "Sync with QuickBooks You are connected to your QuickBooks account and are able …" at bounding box center [842, 148] width 1370 height 79
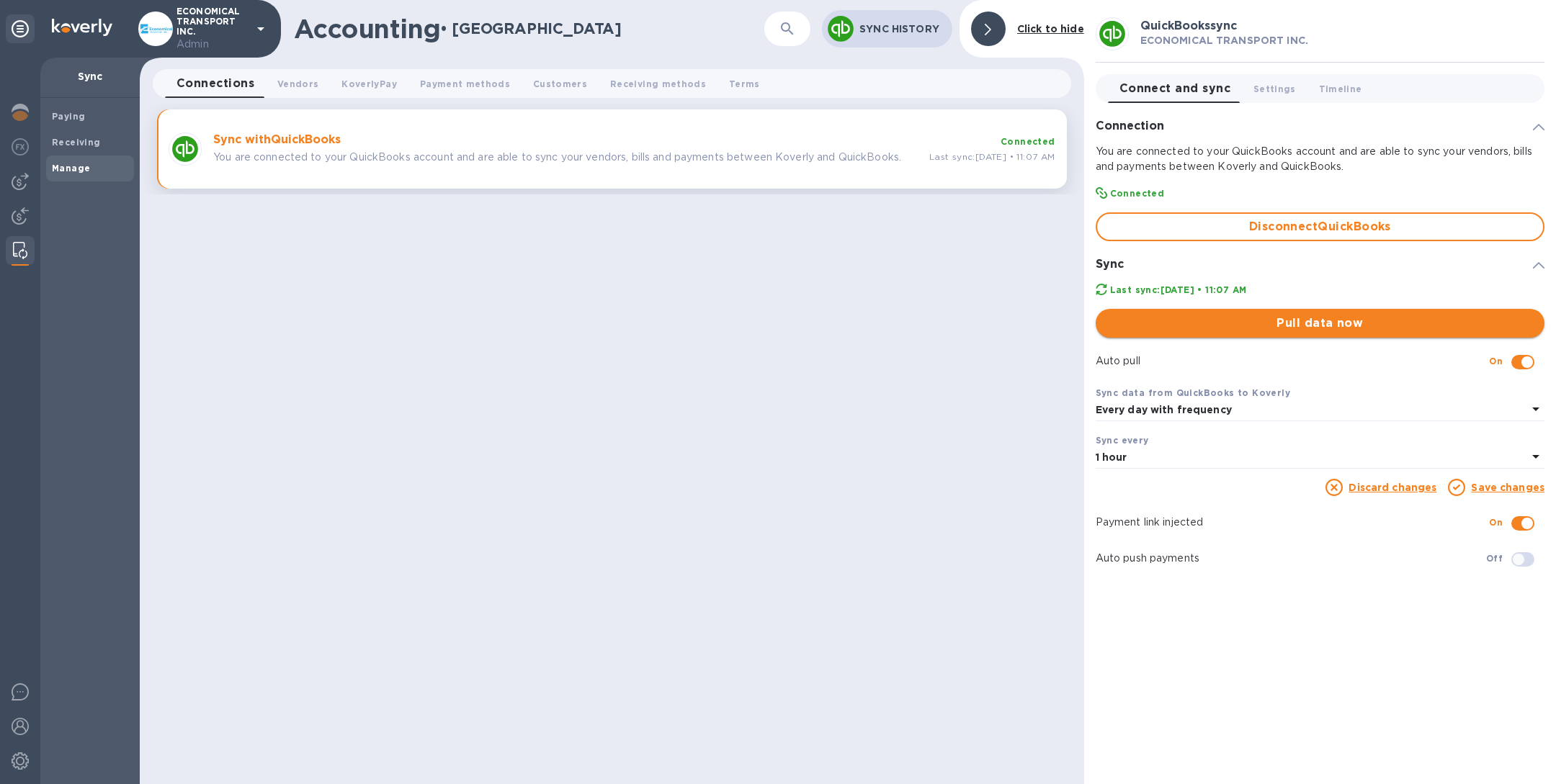
click at [1298, 331] on span "Pull data now" at bounding box center [1320, 323] width 426 height 17
